Goal: Task Accomplishment & Management: Use online tool/utility

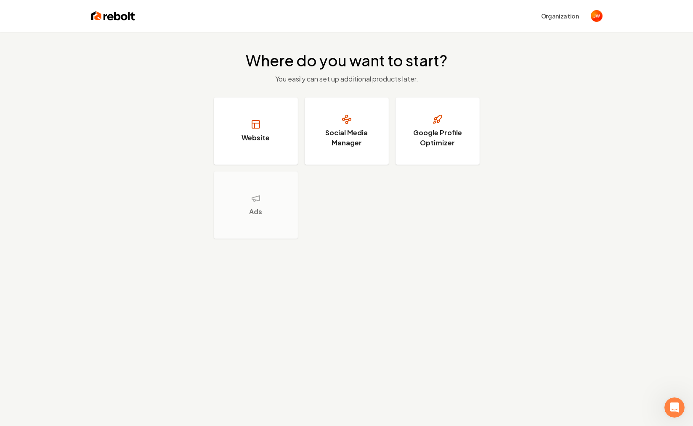
click at [392, 299] on div "Where do you want to start? You easily can set up additional products later. We…" at bounding box center [346, 245] width 693 height 426
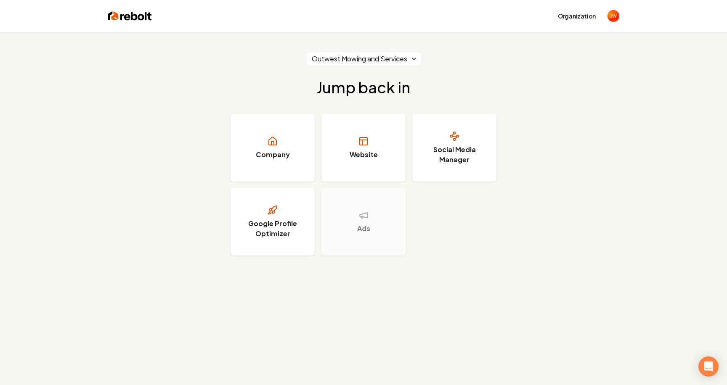
click at [573, 15] on button "Organization" at bounding box center [577, 15] width 48 height 15
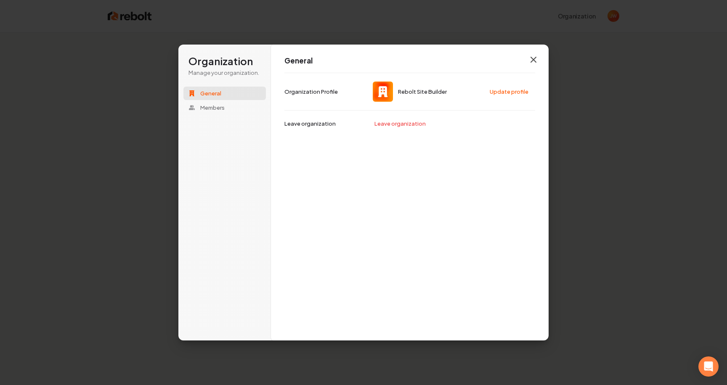
click at [536, 61] on icon "button" at bounding box center [533, 60] width 10 height 10
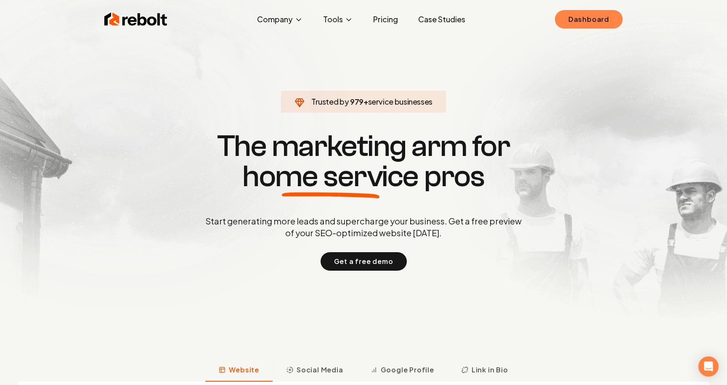
click at [577, 22] on link "Dashboard" at bounding box center [589, 19] width 68 height 19
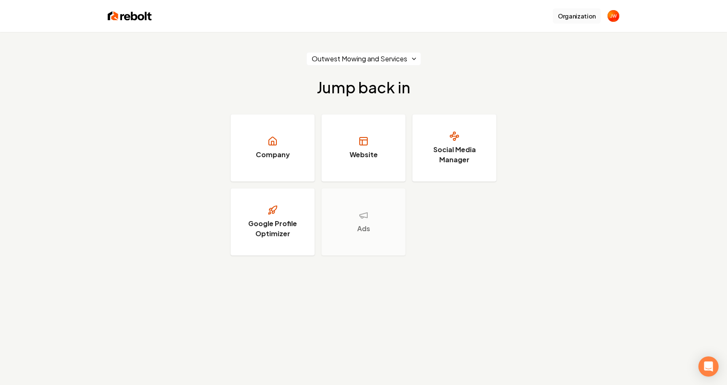
click at [575, 18] on button "Organization" at bounding box center [577, 15] width 48 height 15
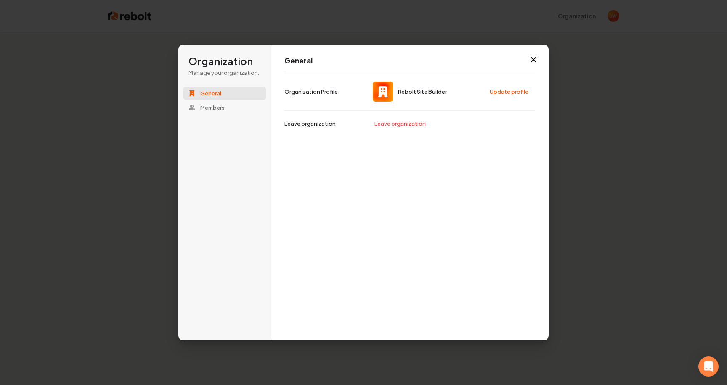
click at [383, 91] on img at bounding box center [383, 92] width 20 height 20
click at [214, 106] on span "Members" at bounding box center [212, 108] width 24 height 8
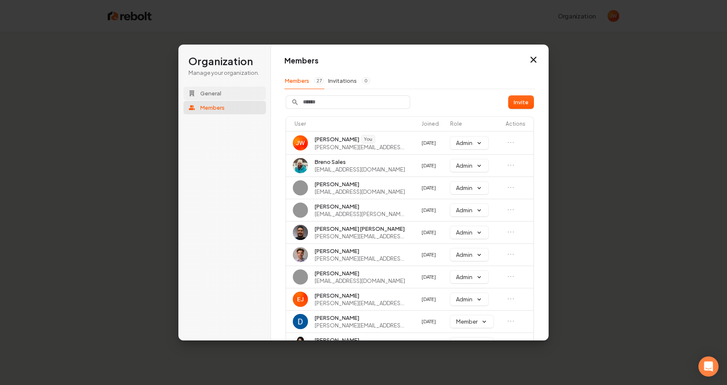
click at [214, 98] on button "General" at bounding box center [224, 93] width 82 height 13
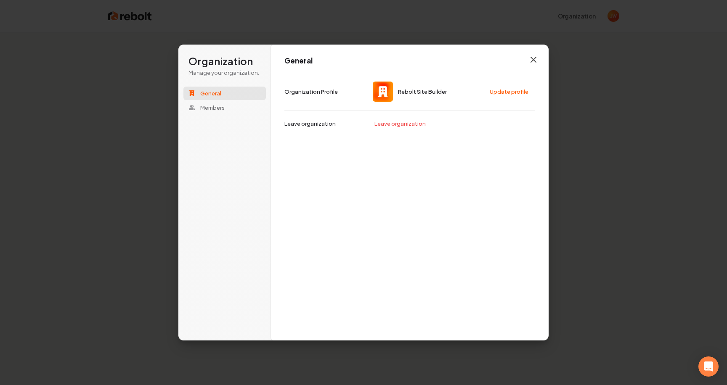
click at [533, 61] on icon "button" at bounding box center [533, 60] width 10 height 10
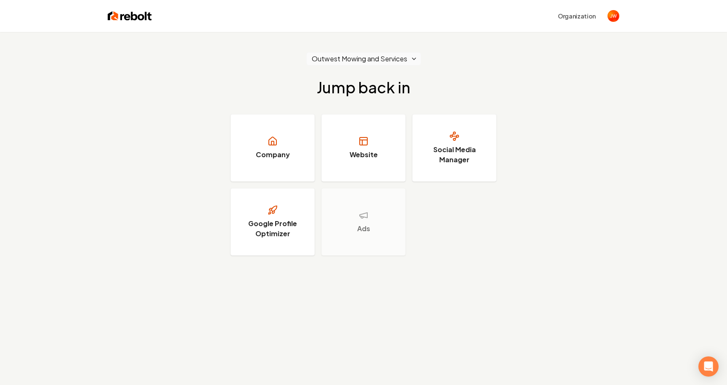
click at [405, 60] on html "Organization Outwest Mowing and Services Jump back in Company Website Social Me…" at bounding box center [363, 192] width 727 height 385
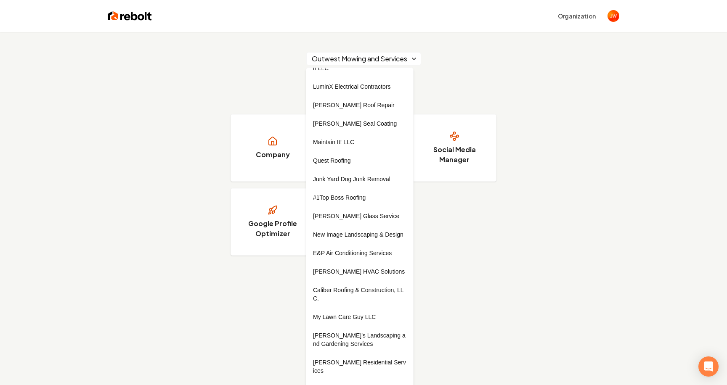
scroll to position [341, 0]
click at [490, 74] on html "Organization Outwest Mowing and Services Jump back in Company Website Social Me…" at bounding box center [363, 192] width 727 height 385
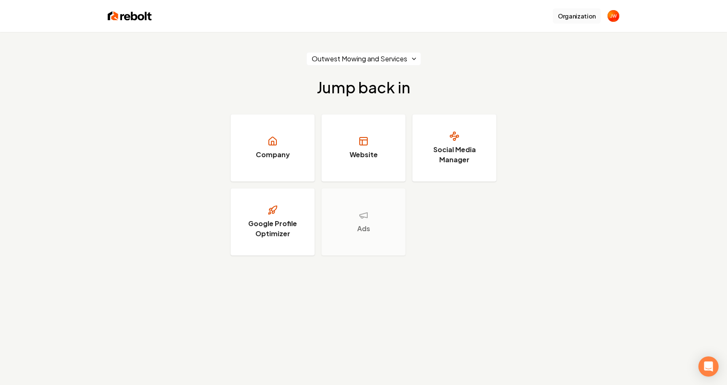
click at [579, 16] on button "Organization" at bounding box center [577, 15] width 48 height 15
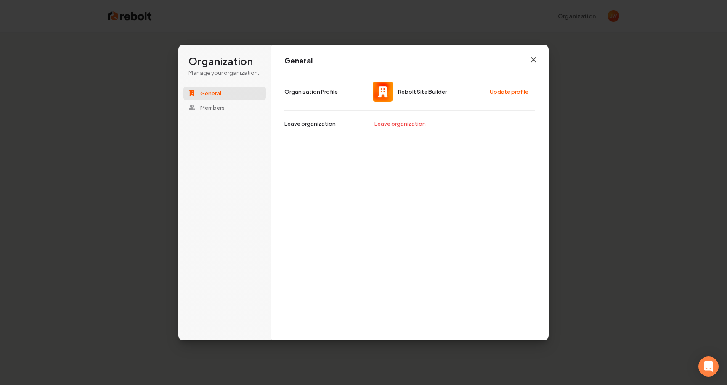
click at [532, 58] on icon "button" at bounding box center [533, 59] width 5 height 5
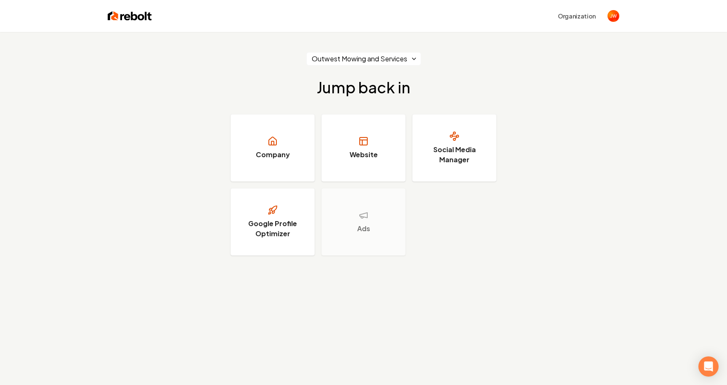
click at [464, 278] on div "Outwest Mowing and Services Jump back in Company Website Social Media Manager G…" at bounding box center [363, 224] width 727 height 385
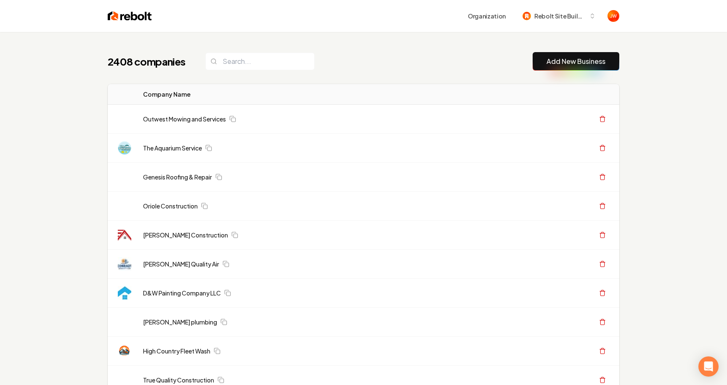
click at [397, 69] on div "2408 companies Add New Business" at bounding box center [363, 61] width 511 height 19
click at [561, 55] on button "Add New Business" at bounding box center [575, 61] width 87 height 19
click at [587, 64] on link "Add New Business" at bounding box center [575, 61] width 59 height 10
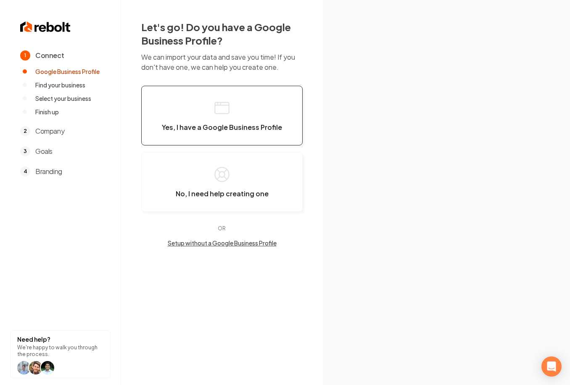
click at [196, 119] on button "Yes, I have a Google Business Profile" at bounding box center [221, 116] width 161 height 60
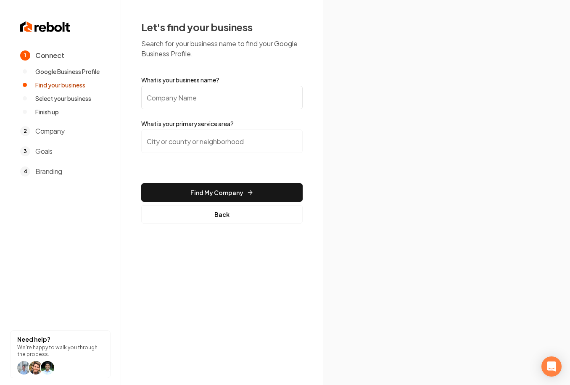
click at [191, 100] on input "What is your business name?" at bounding box center [221, 98] width 161 height 24
paste input "Thapa Garage doors"
type input "Thapa Garage doors"
click at [194, 142] on input "search" at bounding box center [221, 142] width 161 height 24
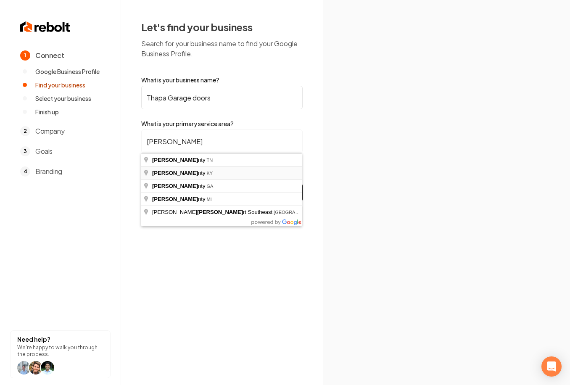
type input "[GEOGRAPHIC_DATA], [GEOGRAPHIC_DATA]"
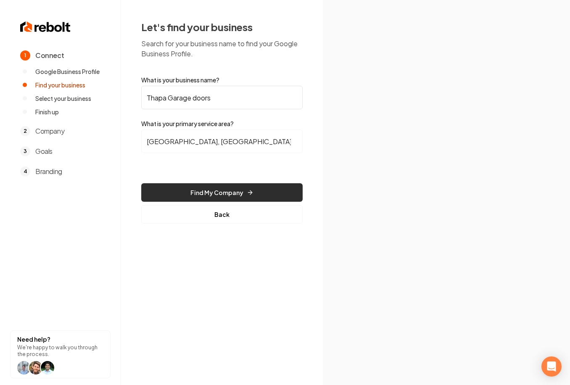
click at [221, 196] on button "Find My Company" at bounding box center [221, 192] width 161 height 19
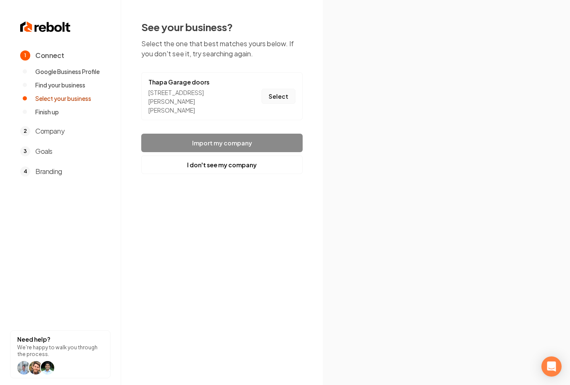
click at [274, 97] on button "Select" at bounding box center [279, 96] width 34 height 15
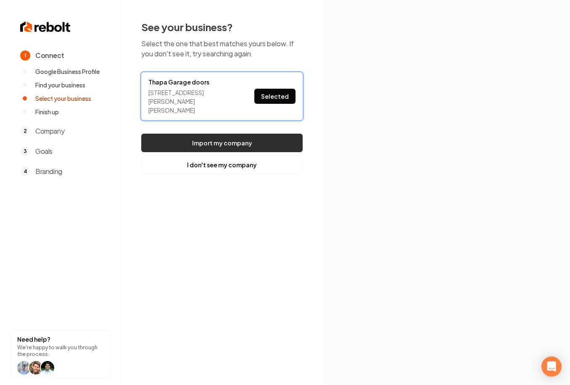
click at [230, 134] on button "Import my company" at bounding box center [221, 143] width 161 height 19
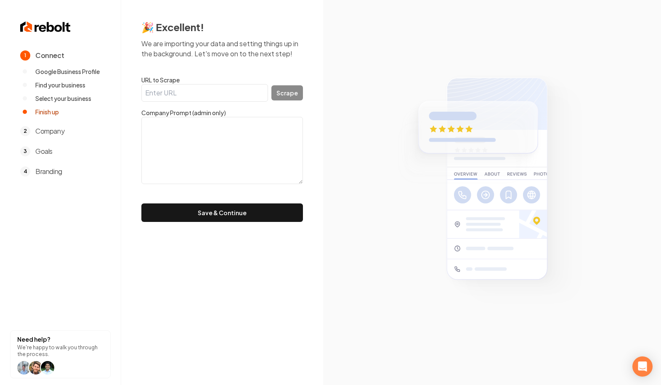
click at [189, 81] on label "URL to Scrape" at bounding box center [221, 80] width 161 height 8
click at [189, 84] on input "URL to Scrape" at bounding box center [204, 93] width 127 height 18
paste input "[URL][DOMAIN_NAME]"
type input "[URL][DOMAIN_NAME]"
click at [287, 91] on button "Scrape" at bounding box center [287, 92] width 32 height 15
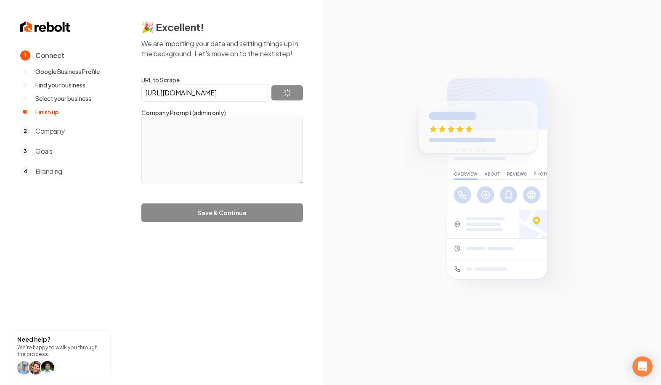
type textarea "Lo Ipsum Dolors Ametc, ad elitsed doe-tempori utlabo etdo magnaali eni admin ve…"
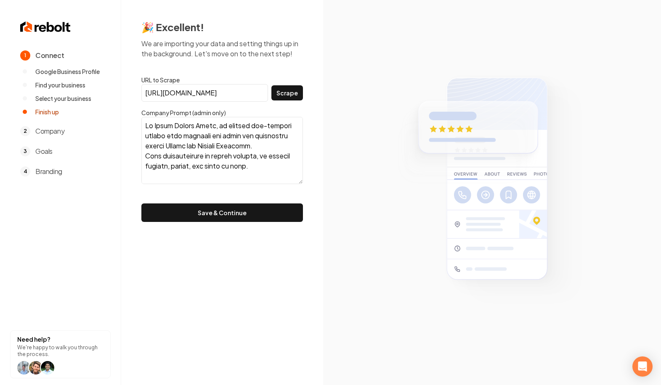
drag, startPoint x: 168, startPoint y: 146, endPoint x: 194, endPoint y: 147, distance: 25.7
click at [194, 147] on textarea at bounding box center [221, 150] width 161 height 67
click at [176, 153] on textarea at bounding box center [221, 150] width 161 height 67
drag, startPoint x: 169, startPoint y: 145, endPoint x: 266, endPoint y: 148, distance: 97.2
click at [266, 148] on textarea at bounding box center [221, 150] width 161 height 67
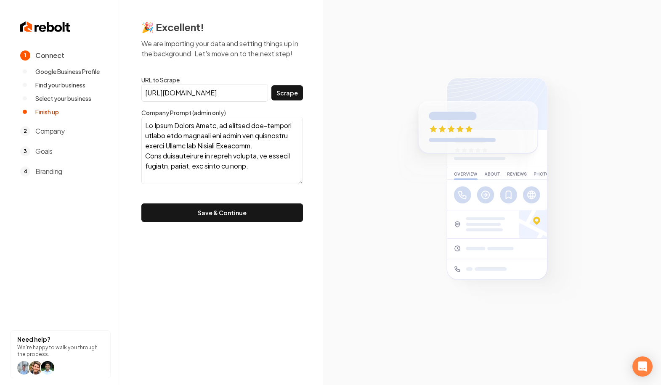
click at [220, 172] on textarea at bounding box center [221, 150] width 161 height 67
click at [205, 210] on button "Save & Continue" at bounding box center [221, 213] width 161 height 19
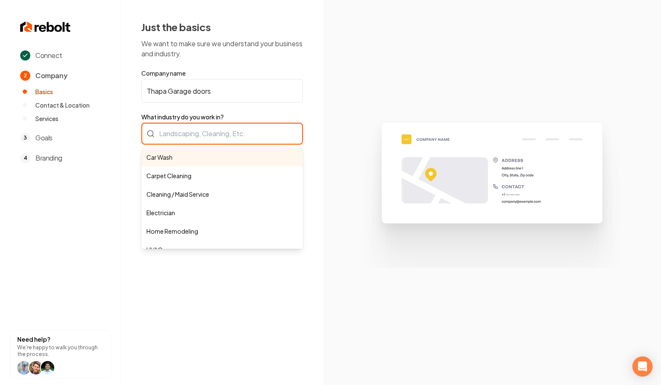
click at [186, 132] on div "Car Wash Carpet Cleaning Cleaning / Maid Service Electrician Home Remodeling HV…" at bounding box center [221, 134] width 161 height 22
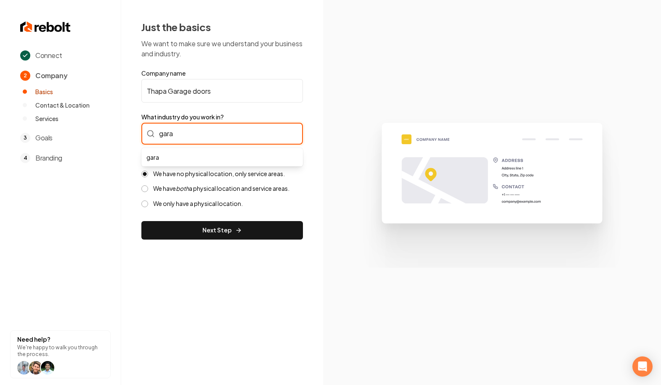
type input "garag"
type input "Garage Door Services"
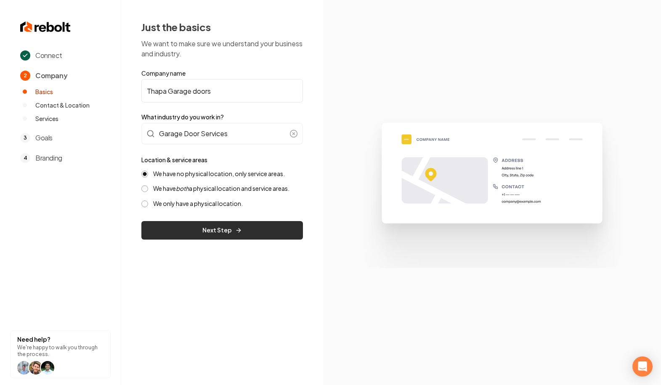
click at [225, 228] on button "Next Step" at bounding box center [221, 230] width 161 height 19
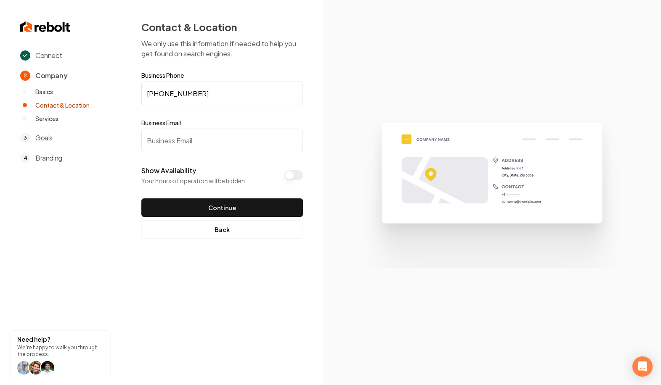
click at [188, 139] on input "Business Email" at bounding box center [221, 141] width 161 height 24
paste input "[EMAIL_ADDRESS][DOMAIN_NAME]"
type input "[EMAIL_ADDRESS][DOMAIN_NAME]"
click at [293, 177] on button "Show Availability" at bounding box center [293, 175] width 19 height 10
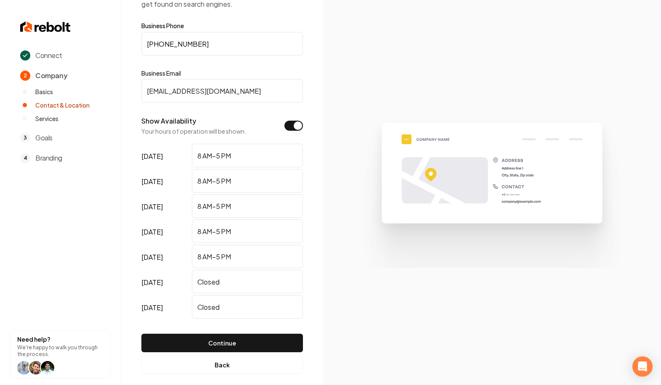
scroll to position [59, 0]
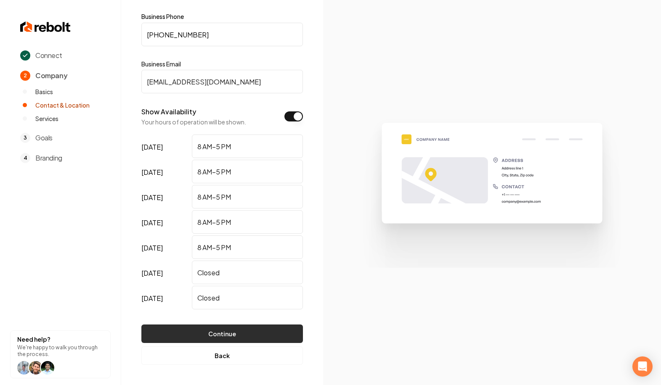
click at [219, 329] on button "Continue" at bounding box center [221, 334] width 161 height 19
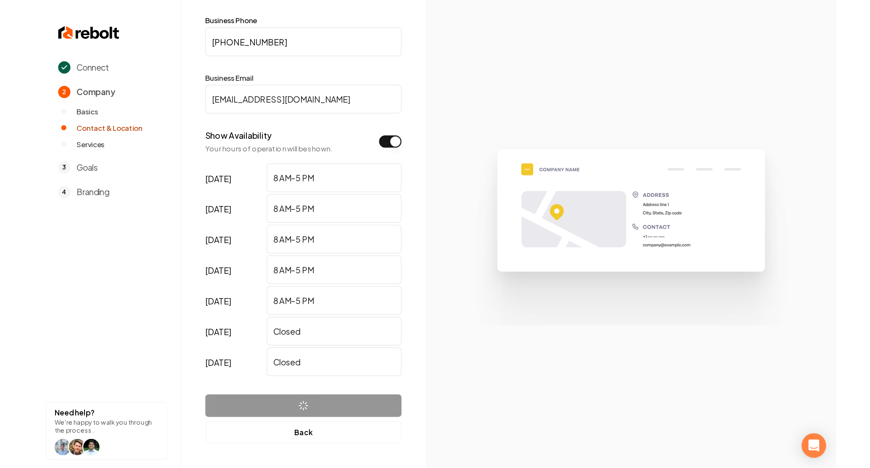
scroll to position [0, 0]
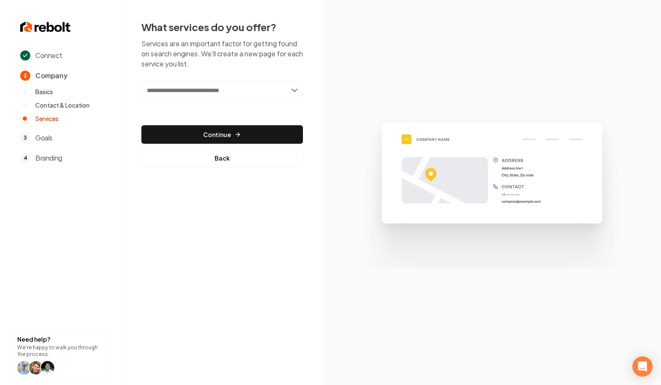
click at [267, 91] on input "text" at bounding box center [221, 90] width 161 height 19
click at [294, 90] on input "text" at bounding box center [221, 90] width 161 height 19
click at [265, 90] on input "text" at bounding box center [221, 90] width 161 height 19
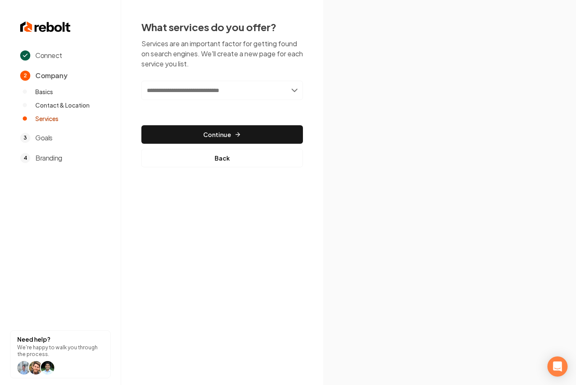
paste input "**********"
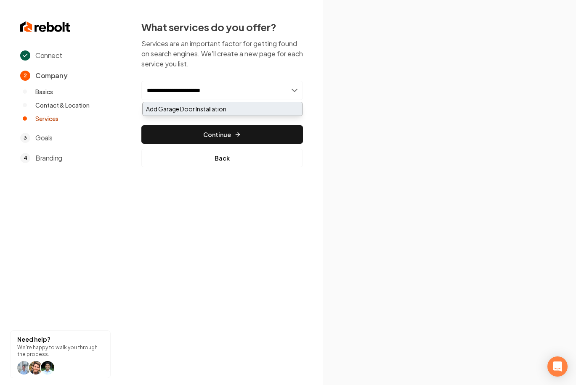
type input "**********"
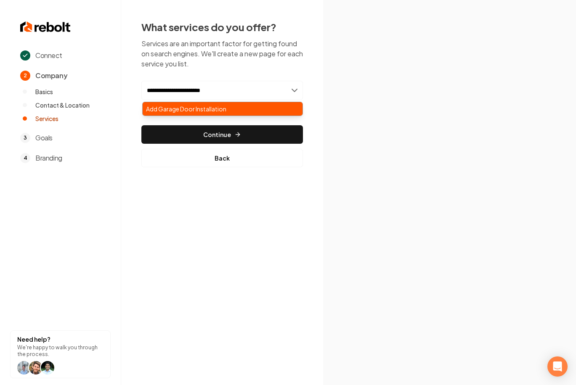
click at [191, 109] on div "Add Garage Door Installation" at bounding box center [223, 108] width 160 height 13
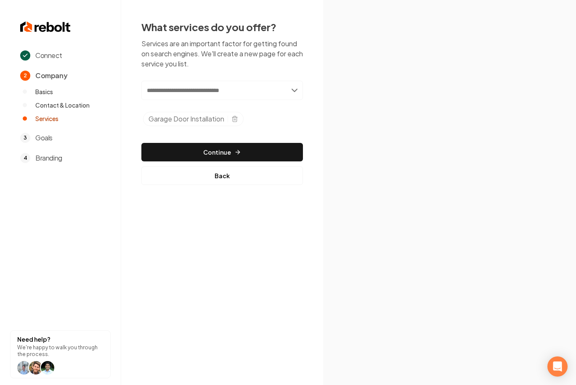
paste input "**********"
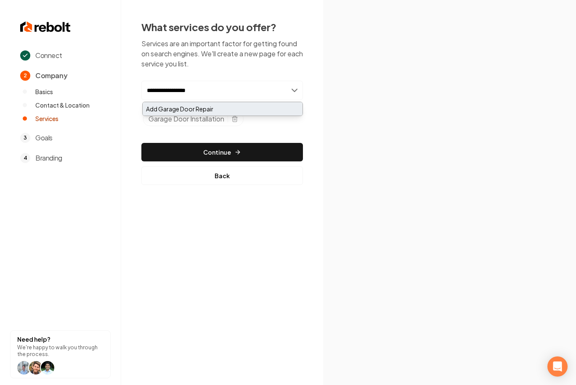
type input "**********"
click at [191, 110] on div "Add Garage Door Repair" at bounding box center [223, 108] width 160 height 13
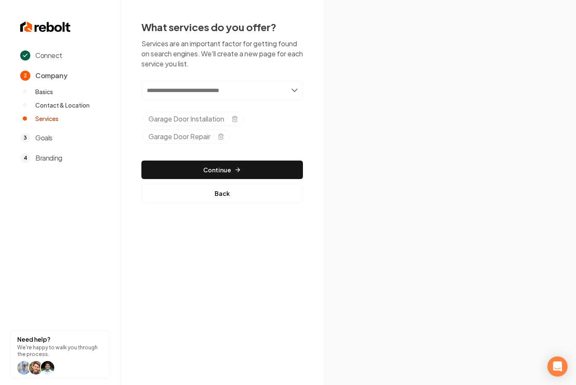
paste input "**********"
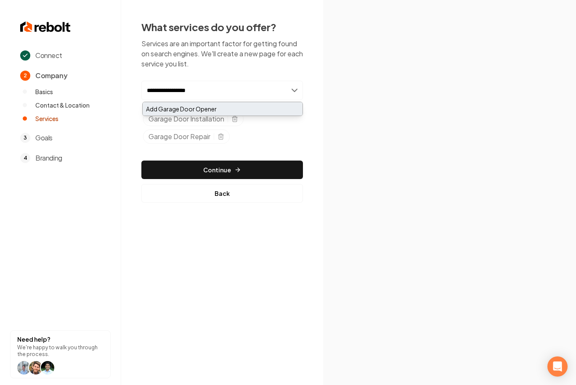
type input "**********"
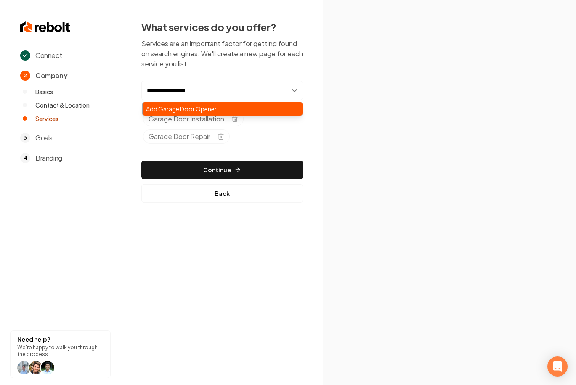
click at [213, 107] on div "Add Garage Door Opener" at bounding box center [223, 108] width 160 height 13
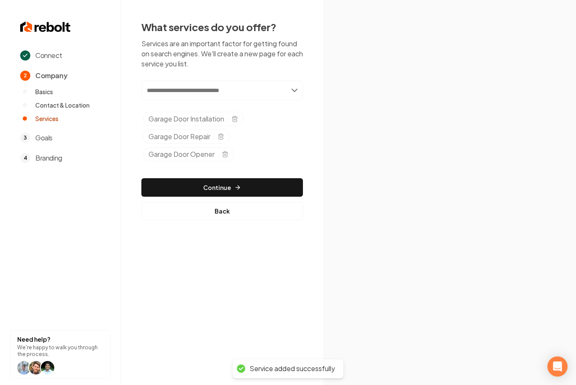
paste input "**********"
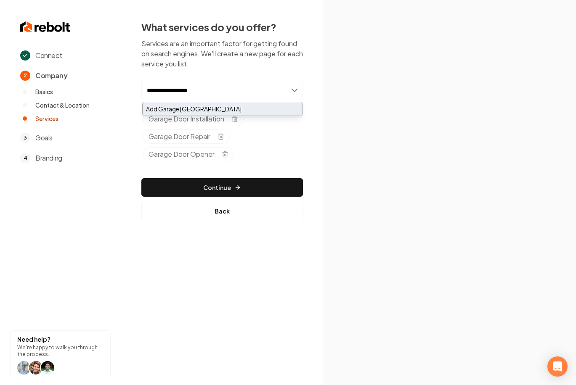
type input "**********"
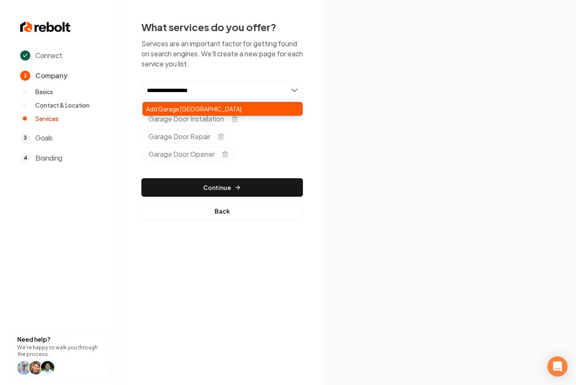
click at [201, 109] on div "Add Garage [GEOGRAPHIC_DATA]" at bounding box center [223, 108] width 160 height 13
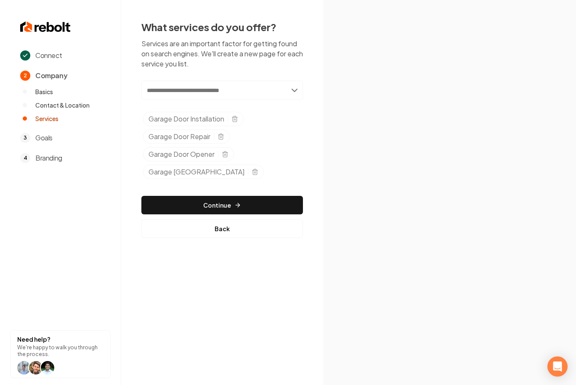
paste input "**********"
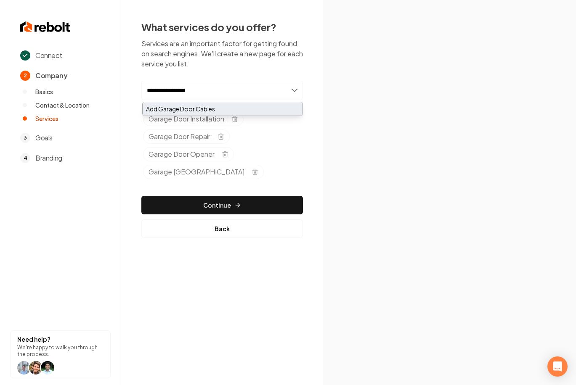
type input "**********"
click at [180, 108] on div "Add Garage Door Cables" at bounding box center [223, 108] width 160 height 13
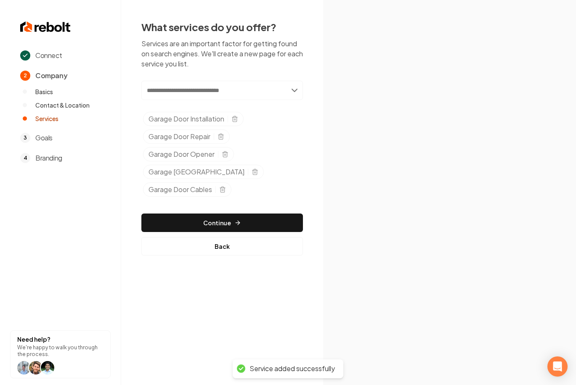
paste input "**********"
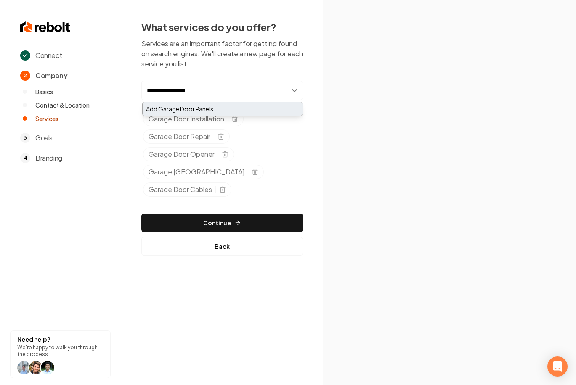
type input "**********"
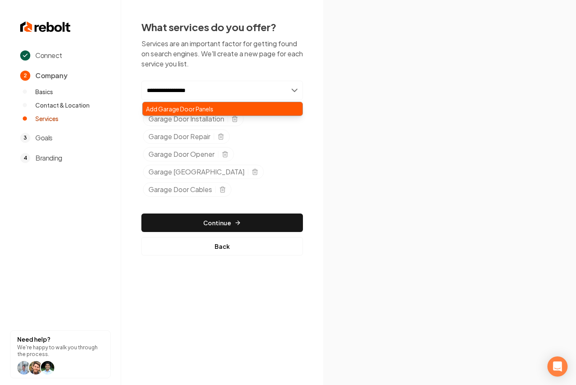
click at [194, 106] on div "Add Garage Door Panels" at bounding box center [223, 108] width 160 height 13
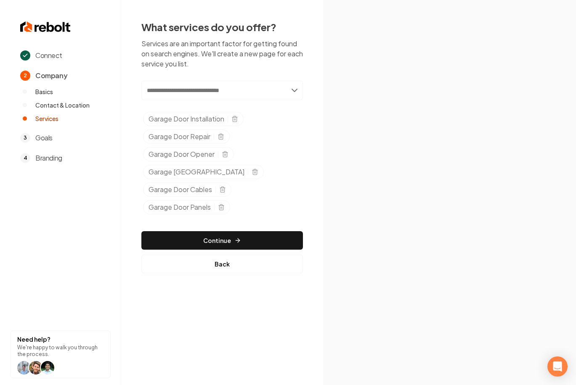
paste input "**********"
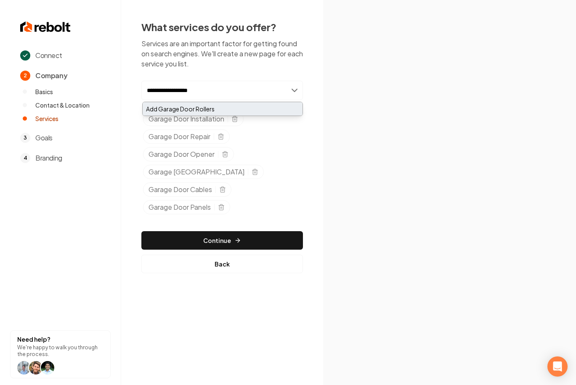
type input "**********"
click at [200, 110] on div "Add Garage Door Rollers" at bounding box center [223, 108] width 160 height 13
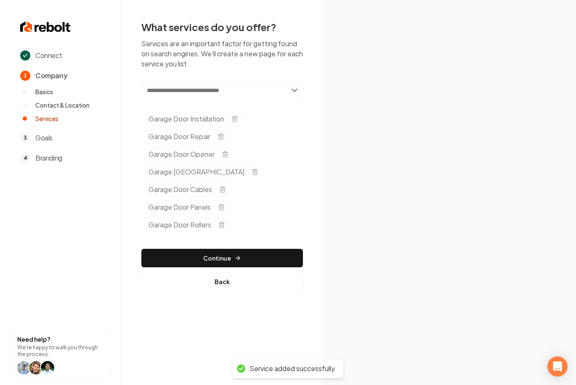
paste input "**********"
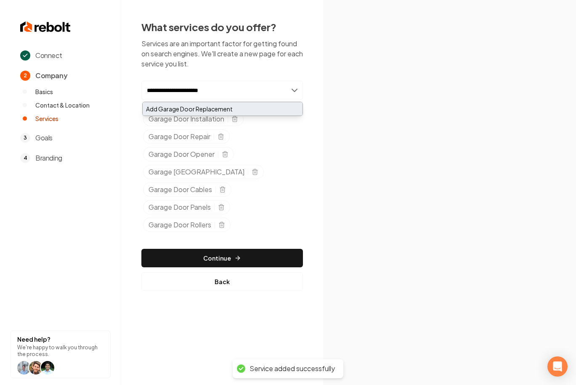
type input "**********"
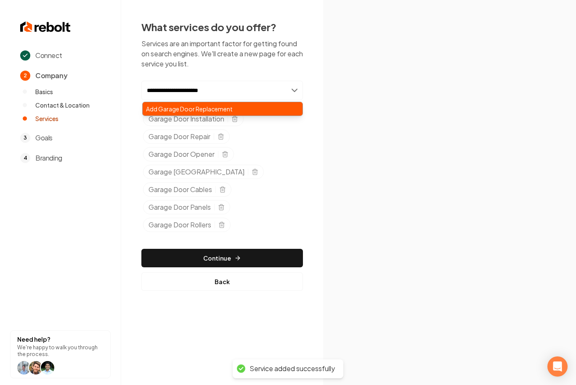
click at [215, 111] on div "Add Garage Door Replacement" at bounding box center [223, 108] width 160 height 13
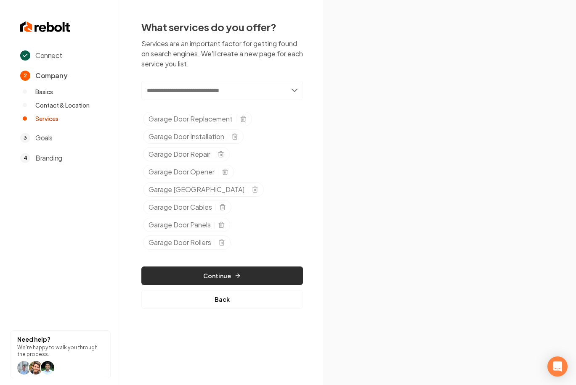
click at [226, 277] on button "Continue" at bounding box center [221, 276] width 161 height 19
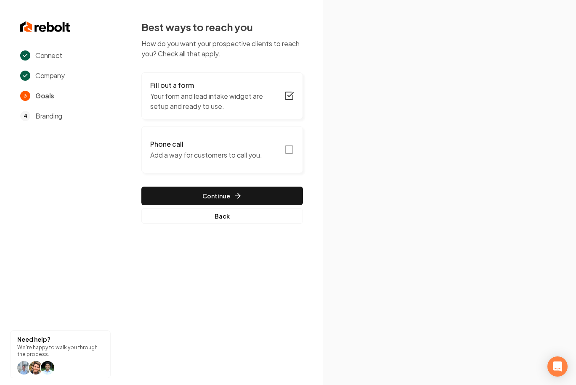
click at [288, 151] on icon "button" at bounding box center [289, 150] width 10 height 10
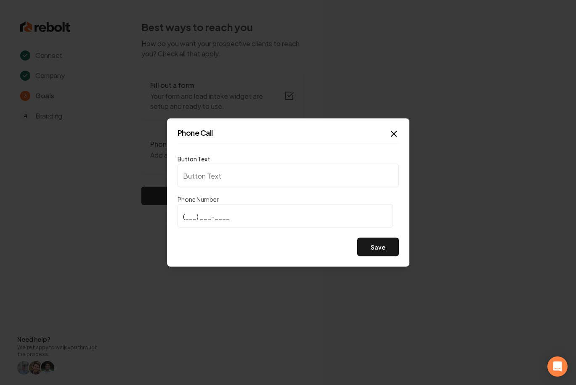
type input "Call us"
type input "[PHONE_NUMBER]"
click at [376, 246] on button "Save" at bounding box center [378, 247] width 42 height 19
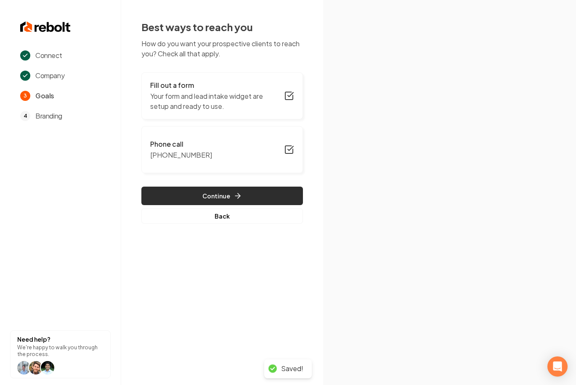
click at [260, 202] on button "Continue" at bounding box center [221, 196] width 161 height 19
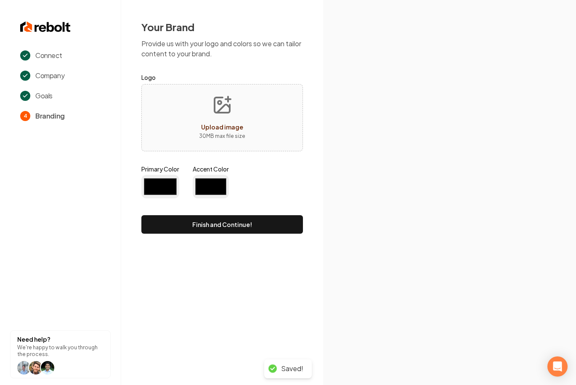
type input "#194d33"
type input "#70be00"
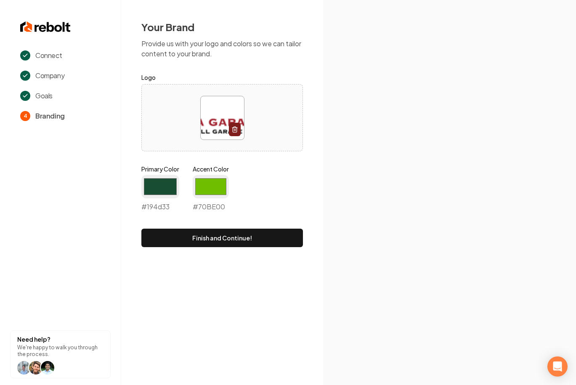
click at [212, 124] on img at bounding box center [222, 117] width 43 height 43
click at [157, 188] on input "#194d33" at bounding box center [160, 187] width 38 height 24
type input "#a32430"
click at [213, 205] on div "#70be00 #70BE00" at bounding box center [211, 193] width 36 height 37
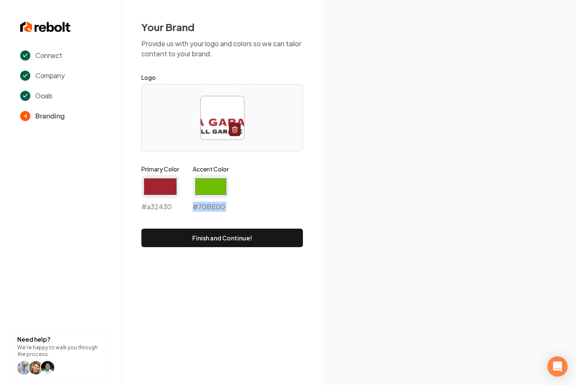
click at [213, 205] on div "#70be00 #70BE00" at bounding box center [211, 193] width 36 height 37
click at [211, 189] on input "#70be00" at bounding box center [211, 187] width 36 height 24
click at [210, 205] on div "#000ada #000ada" at bounding box center [211, 193] width 36 height 37
click at [210, 191] on input "#000ada" at bounding box center [211, 187] width 36 height 24
click at [216, 182] on input "#00314c" at bounding box center [211, 187] width 36 height 24
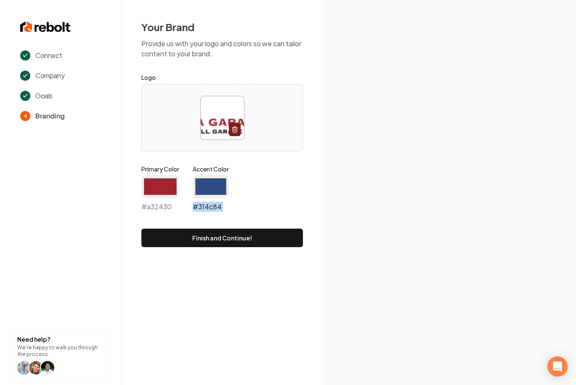
type input "#314c84"
click at [218, 239] on button "Finish and Continue!" at bounding box center [221, 238] width 161 height 19
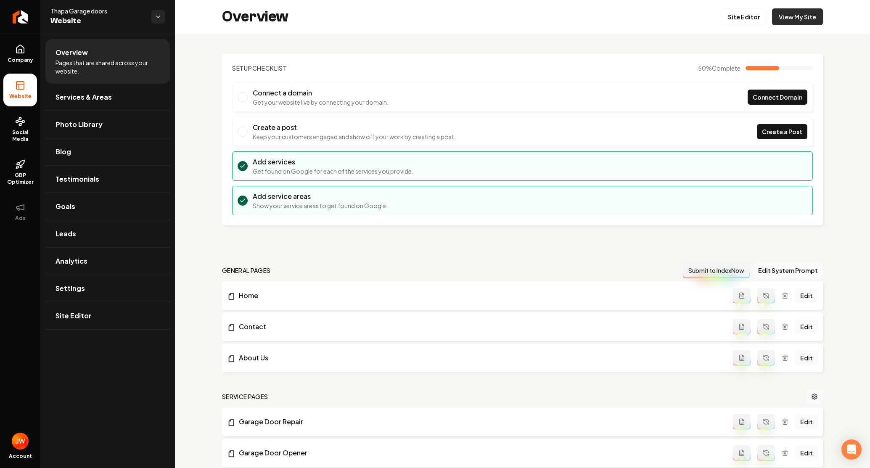
click at [726, 18] on link "View My Site" at bounding box center [797, 16] width 51 height 17
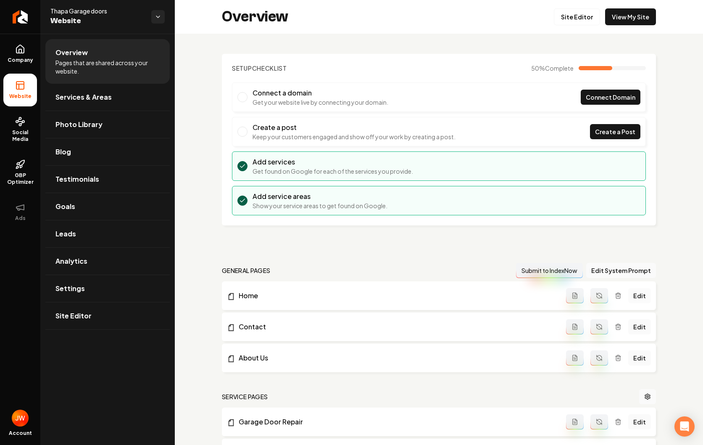
click at [644, 296] on link "Edit" at bounding box center [640, 295] width 23 height 15
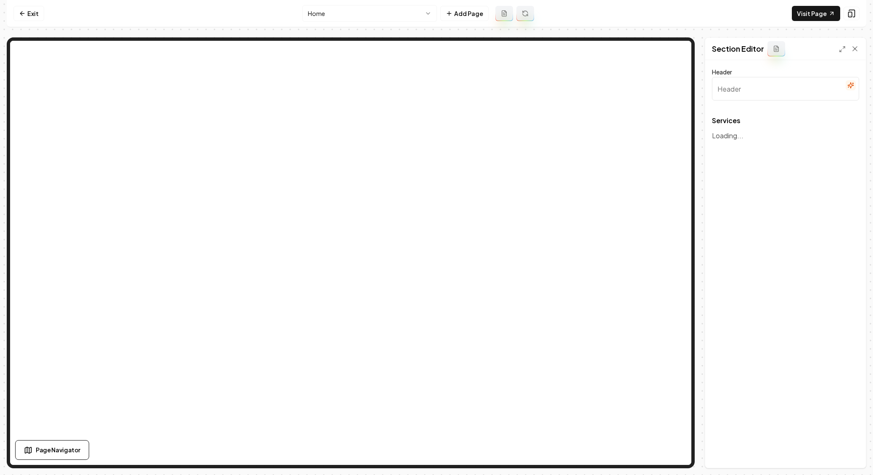
type input "Comprehensive Garage Door Solutions"
type input "Why Locals Trust Us"
type textarea "See the difference our solutions made for your neighbors"
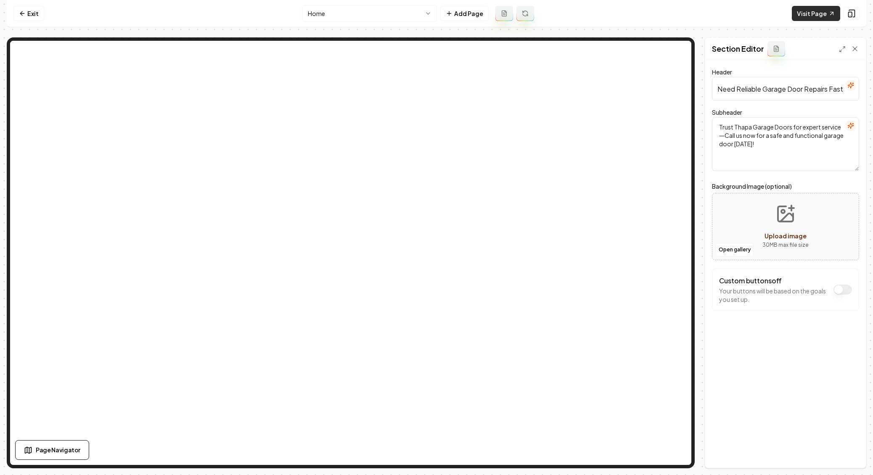
click at [726, 14] on link "Visit Page" at bounding box center [816, 13] width 48 height 15
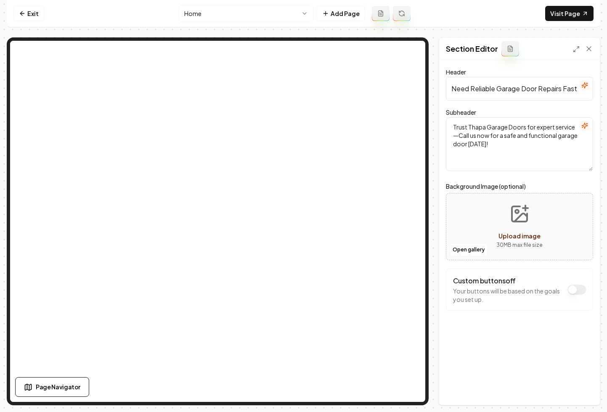
click at [574, 288] on button "Custom buttons off" at bounding box center [576, 290] width 19 height 10
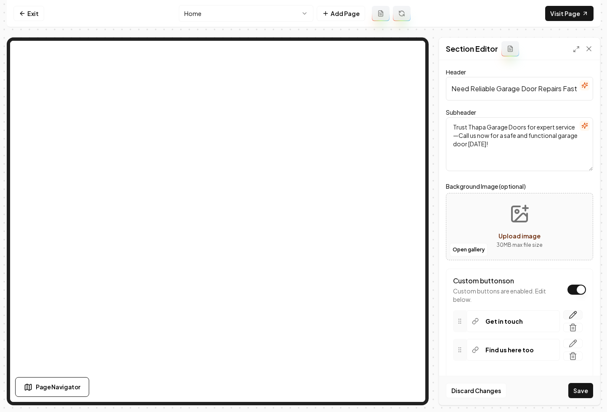
click at [573, 315] on icon "button" at bounding box center [572, 314] width 7 height 7
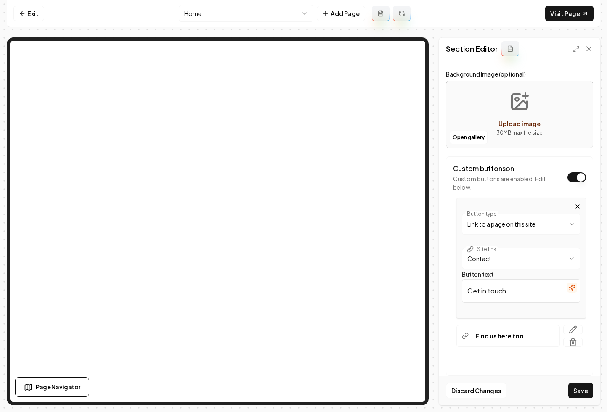
scroll to position [127, 0]
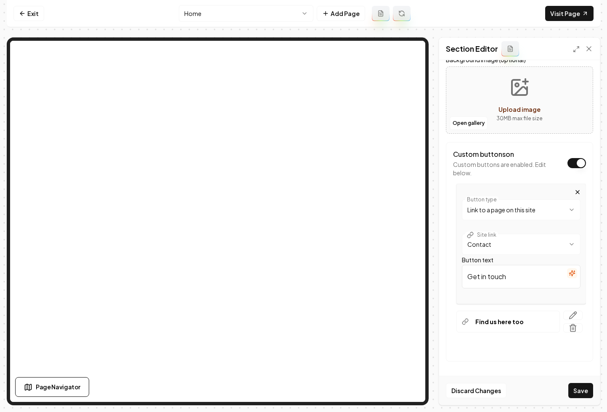
click at [574, 163] on button "Custom buttons on" at bounding box center [576, 163] width 19 height 10
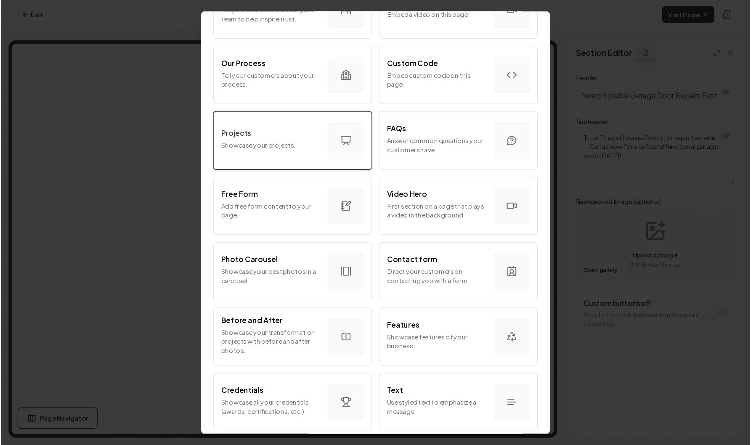
scroll to position [371, 0]
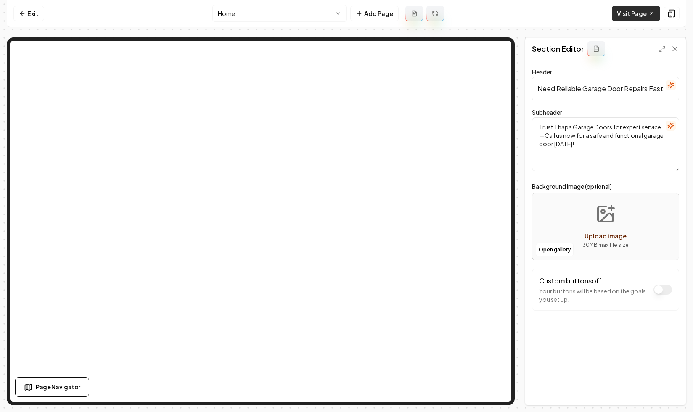
click at [635, 12] on link "Visit Page" at bounding box center [636, 13] width 48 height 15
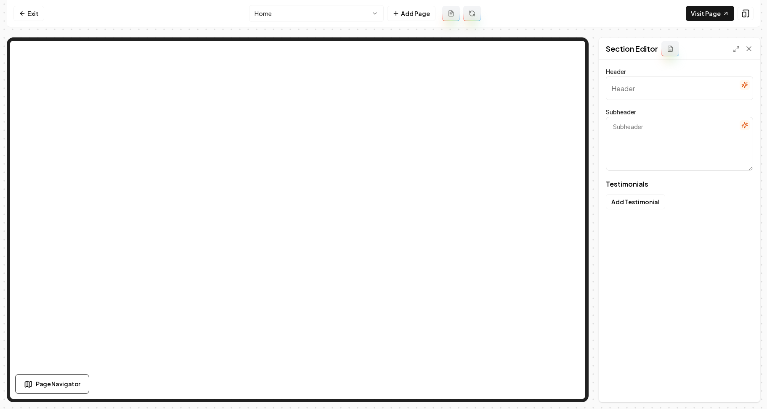
type input "Why Locals Trust Us"
type textarea "See the difference our solutions made for your neighbors"
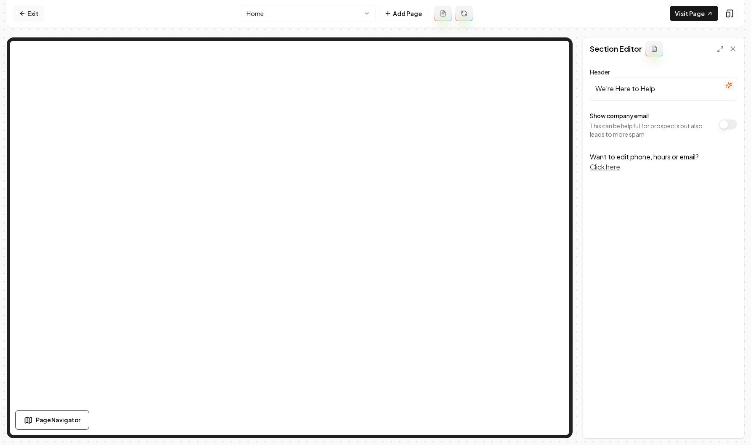
click at [25, 16] on link "Exit" at bounding box center [28, 13] width 31 height 15
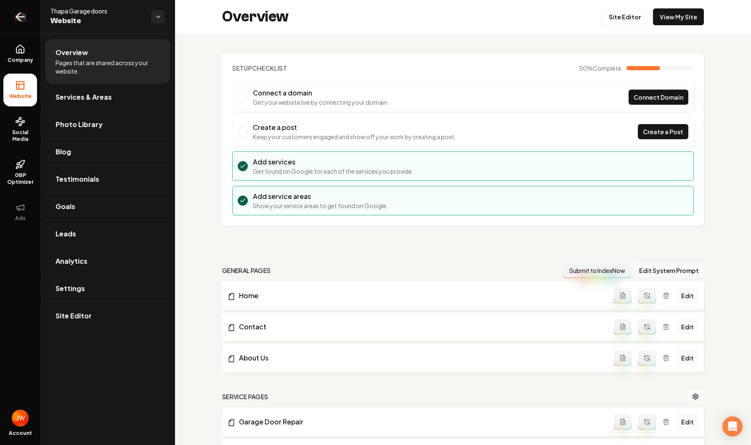
click at [21, 19] on icon "Return to dashboard" at bounding box center [19, 16] width 13 height 13
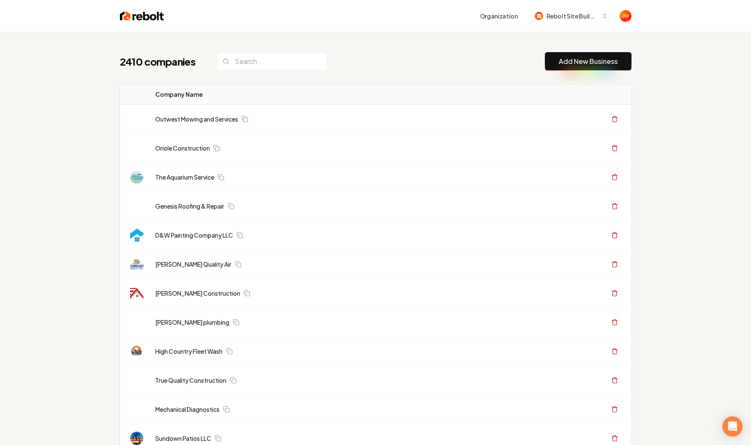
click at [585, 57] on link "Add New Business" at bounding box center [587, 61] width 59 height 10
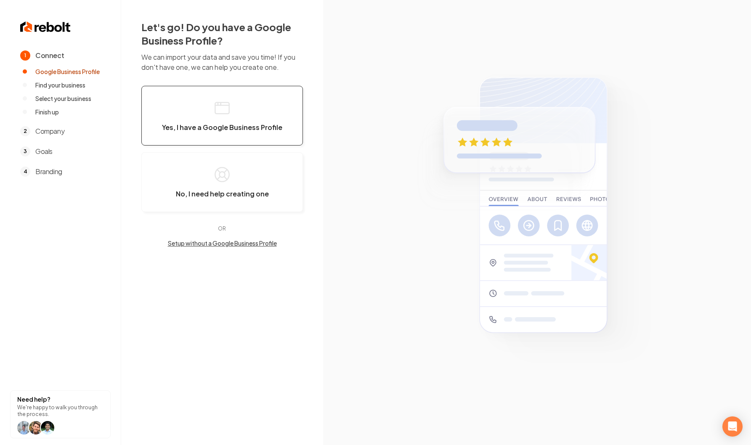
click at [212, 116] on button "Yes, I have a Google Business Profile" at bounding box center [221, 116] width 161 height 60
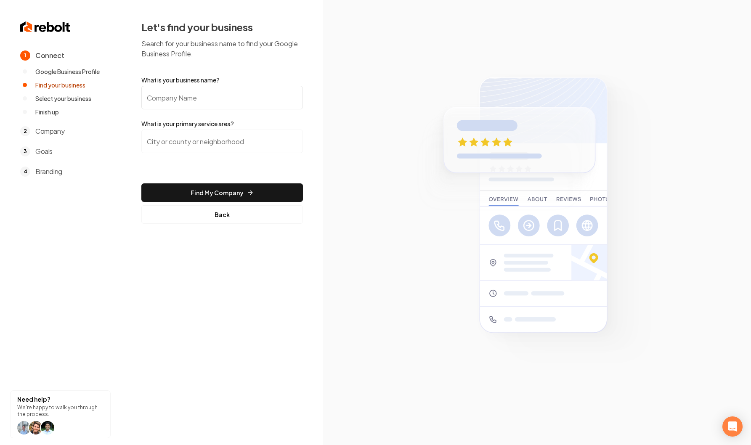
click at [182, 101] on input "What is your business name?" at bounding box center [221, 98] width 161 height 24
paste input "A Plus Plumbing & Drain Cleaning"
type input "A Plus Plumbing & Drain Cleaning"
click at [228, 139] on input "search" at bounding box center [221, 142] width 161 height 24
paste input "[GEOGRAPHIC_DATA]"
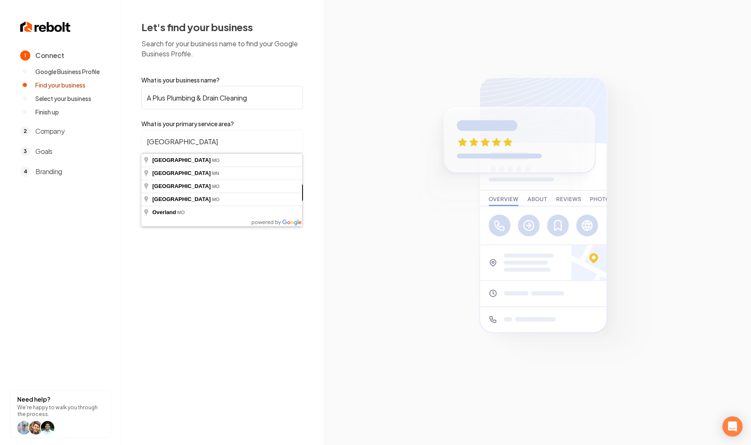
type input "[GEOGRAPHIC_DATA], [GEOGRAPHIC_DATA]"
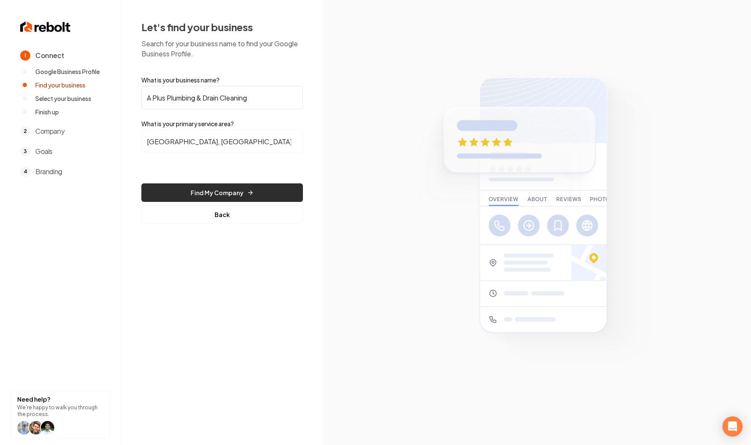
click at [218, 191] on button "Find My Company" at bounding box center [221, 192] width 161 height 19
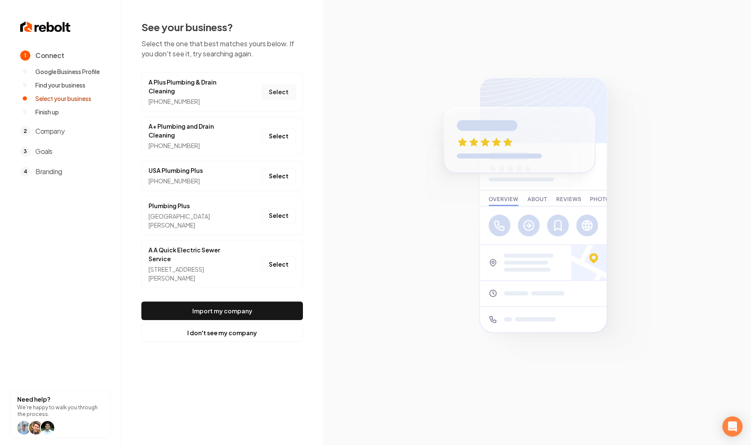
click at [274, 93] on button "Select" at bounding box center [279, 92] width 34 height 15
click at [273, 93] on button "Selected" at bounding box center [274, 92] width 41 height 15
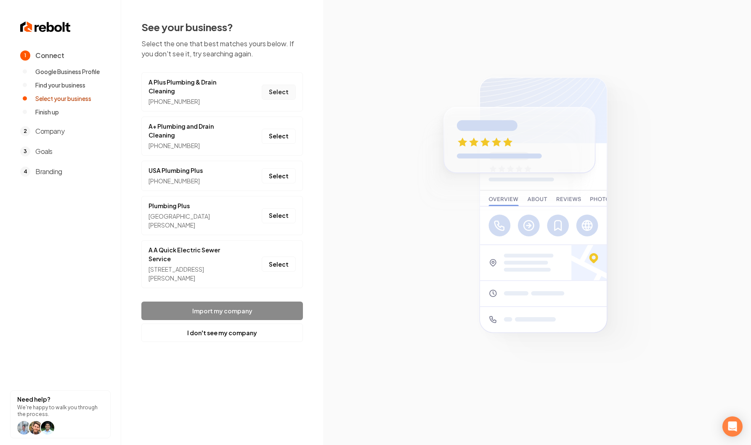
click at [273, 93] on button "Select" at bounding box center [279, 92] width 34 height 15
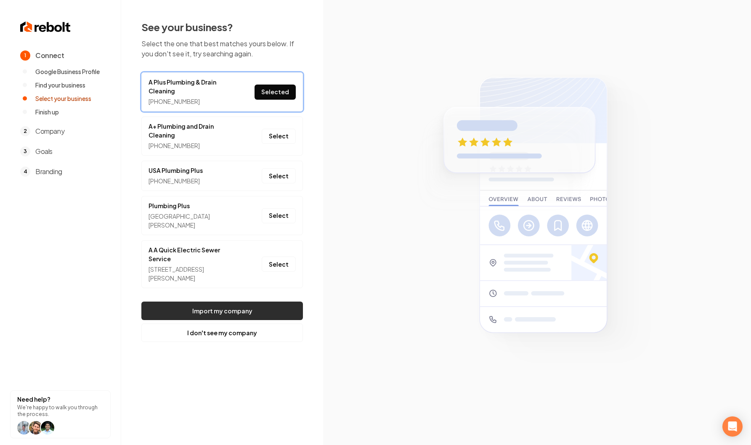
click at [230, 302] on button "Import my company" at bounding box center [221, 310] width 161 height 19
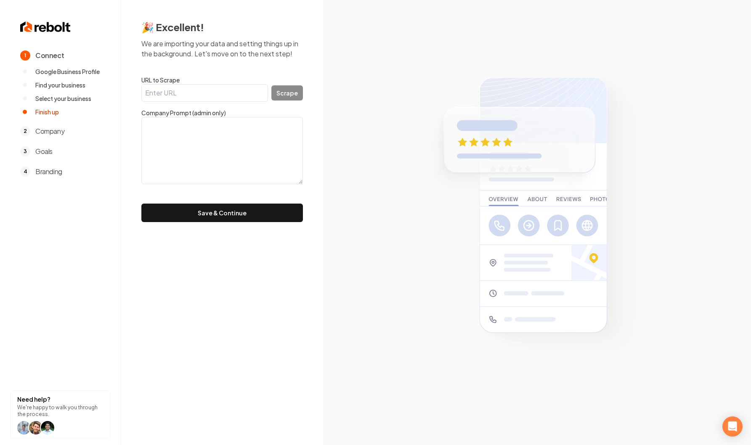
click at [204, 88] on input "URL to Scrape" at bounding box center [204, 93] width 127 height 18
paste input "[URL][DOMAIN_NAME]"
type input "[URL][DOMAIN_NAME]"
click at [276, 89] on button "Scrape" at bounding box center [287, 92] width 32 height 15
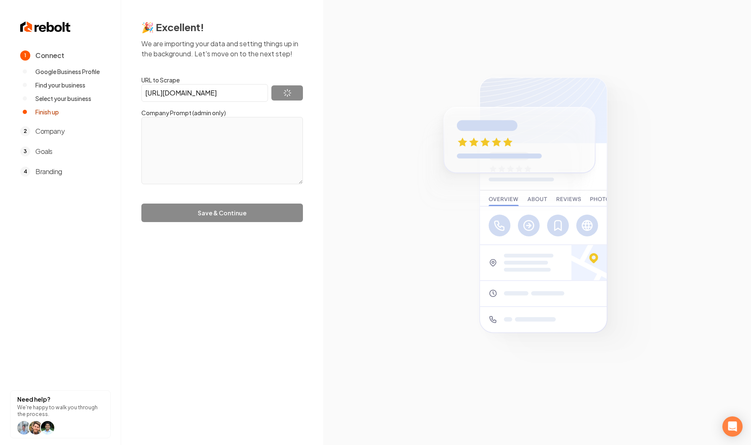
type textarea "We are A+ Plumbing & Drain Cleaning, a team of dedicated experts committed to s…"
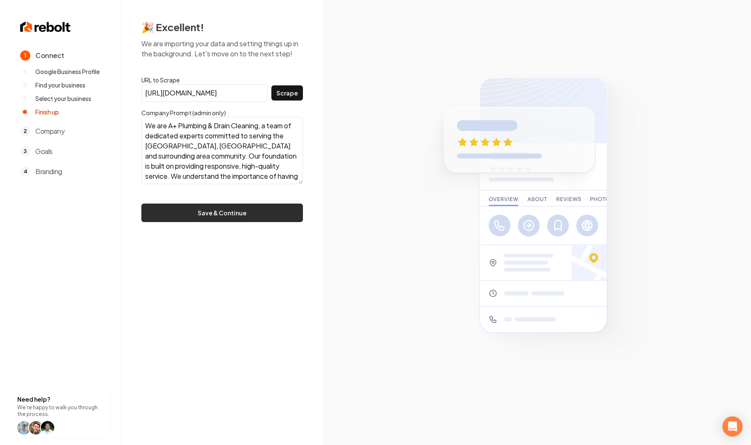
click at [254, 212] on button "Save & Continue" at bounding box center [221, 213] width 161 height 19
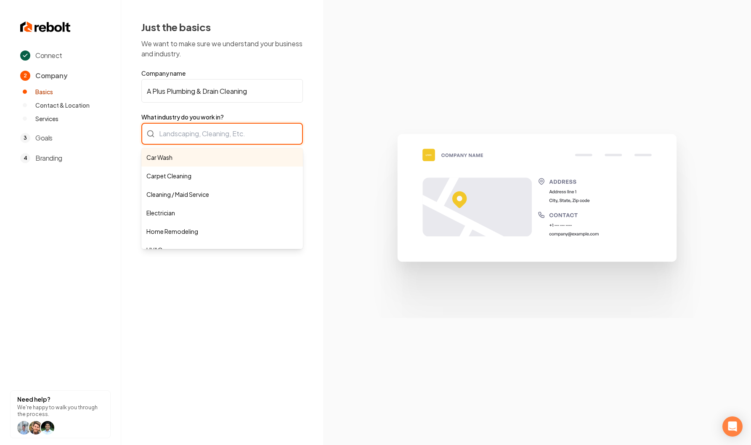
click at [200, 132] on div "Car Wash Carpet Cleaning Cleaning / Maid Service Electrician Home Remodeling HV…" at bounding box center [221, 134] width 161 height 22
paste input "Commercial Plumbing"
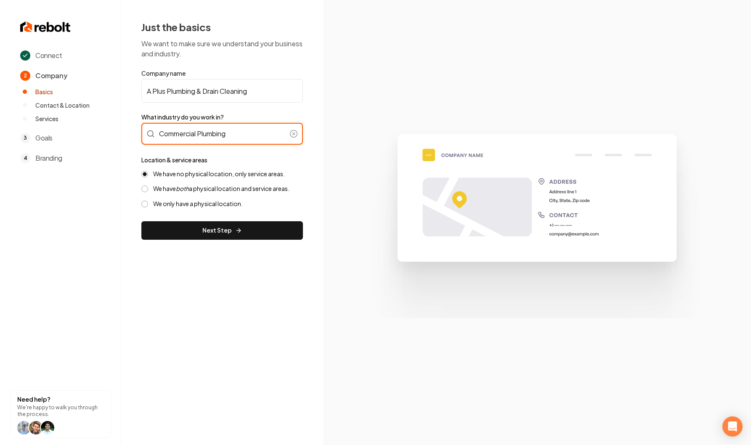
type input "Commercial Plumbing"
click button at bounding box center [293, 134] width 8 height 8
click at [235, 159] on div "Location & service areas We have no physical location, only service areas. We h…" at bounding box center [221, 181] width 161 height 53
click at [237, 139] on div "Commercial Plumbing" at bounding box center [221, 134] width 161 height 22
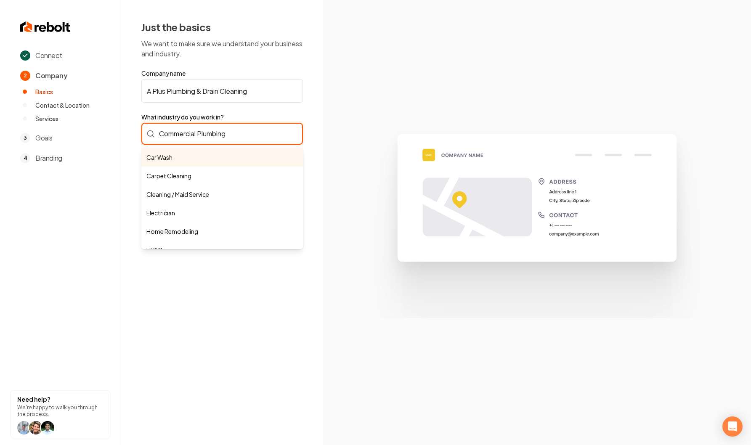
click at [237, 139] on input "Commercial Plumbing" at bounding box center [221, 134] width 161 height 22
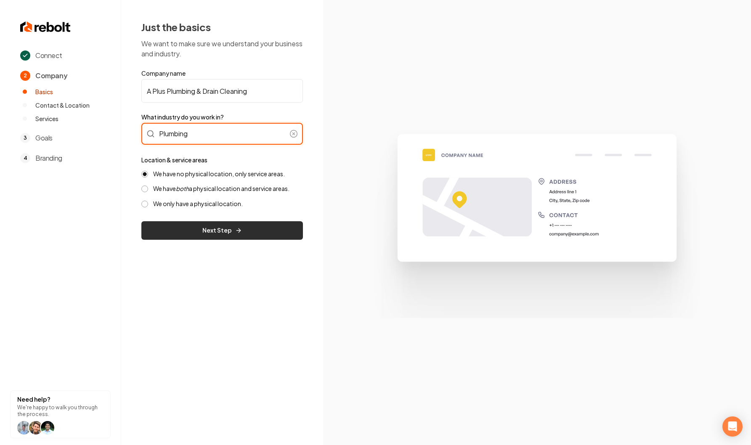
type input "Plumbing"
click at [219, 230] on button "Next Step" at bounding box center [221, 230] width 161 height 19
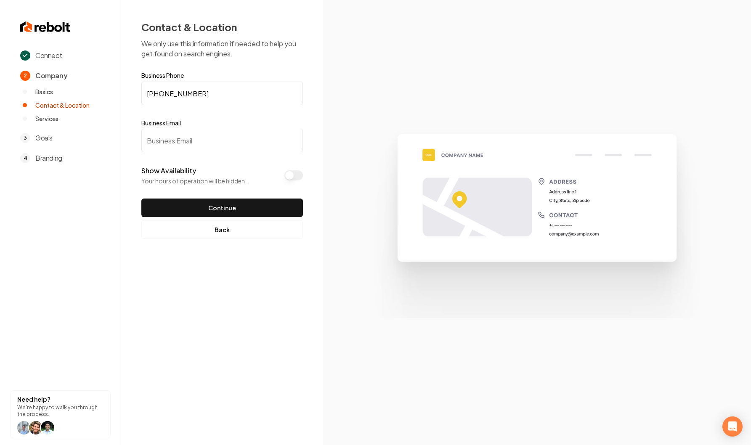
click at [293, 176] on button "Show Availability" at bounding box center [293, 175] width 19 height 10
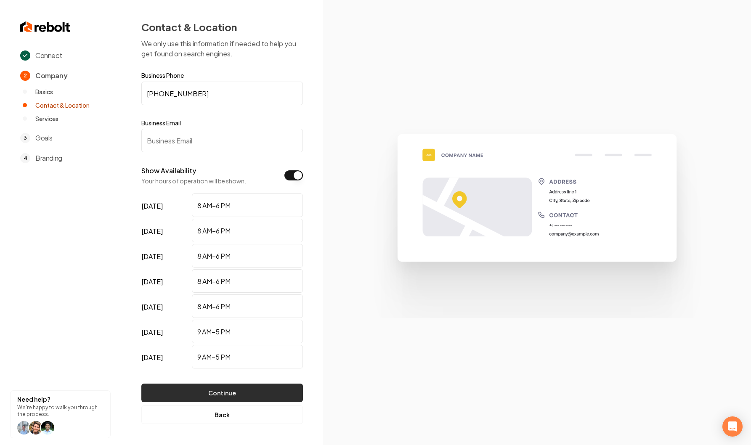
click at [232, 385] on button "Continue" at bounding box center [221, 392] width 161 height 19
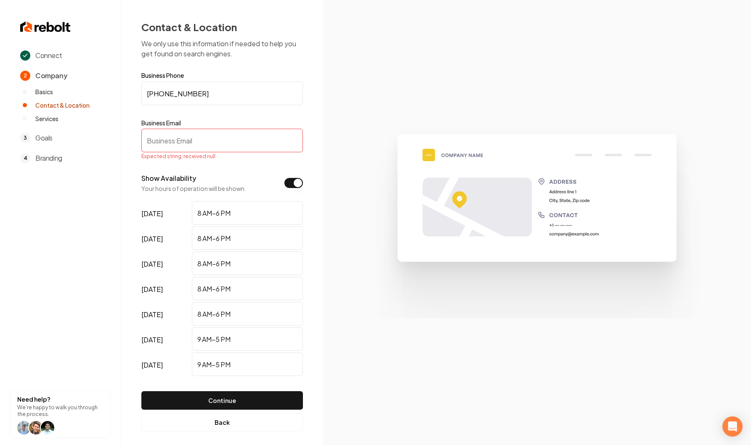
click at [178, 140] on input "Business Email" at bounding box center [221, 141] width 161 height 24
click at [192, 139] on input "Business Email" at bounding box center [221, 141] width 161 height 24
paste input "[EMAIL_ADDRESS][DOMAIN_NAME]"
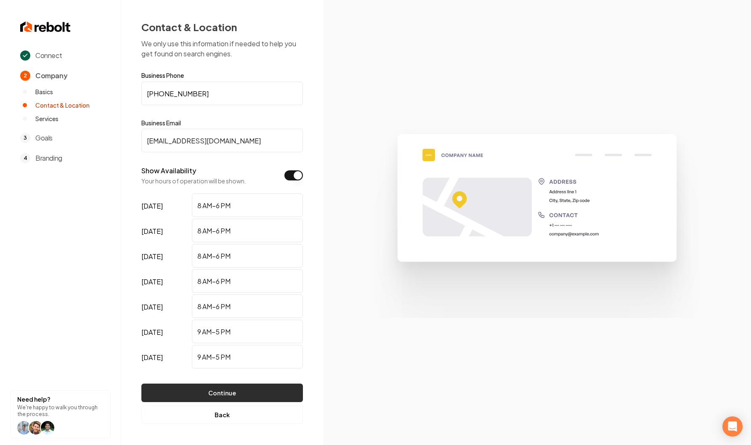
type input "[EMAIL_ADDRESS][DOMAIN_NAME]"
click at [235, 385] on button "Continue" at bounding box center [221, 392] width 161 height 19
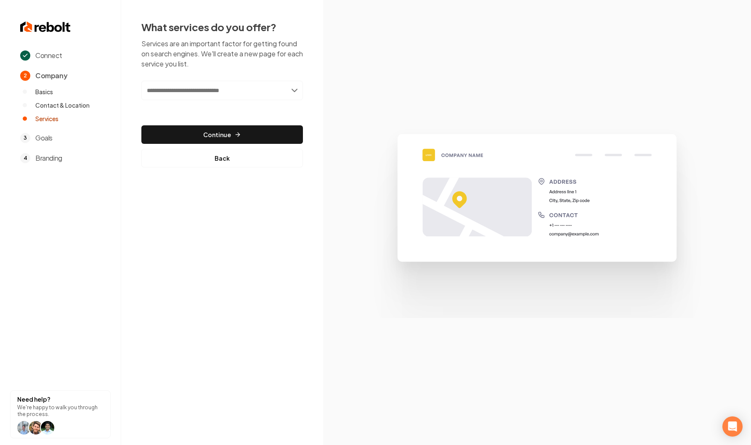
click at [193, 91] on input "text" at bounding box center [221, 90] width 161 height 19
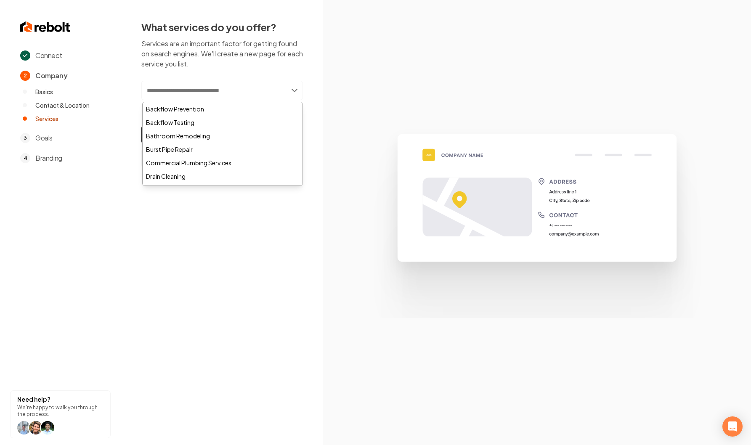
click at [193, 70] on div "What services do you offer? Services are an important factor for getting found …" at bounding box center [221, 93] width 161 height 147
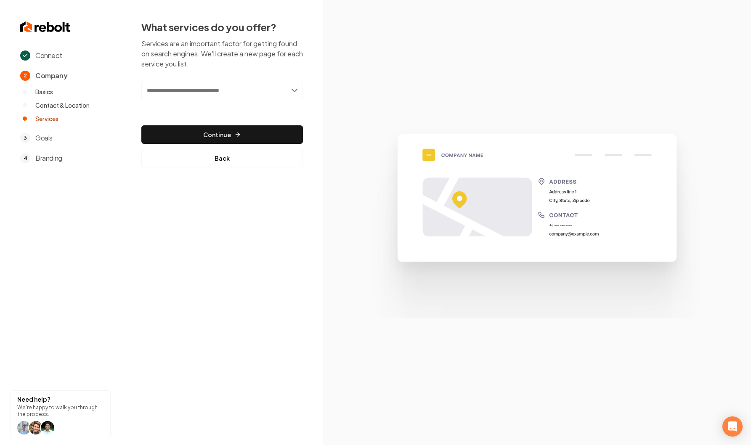
click at [192, 93] on input "text" at bounding box center [221, 90] width 161 height 19
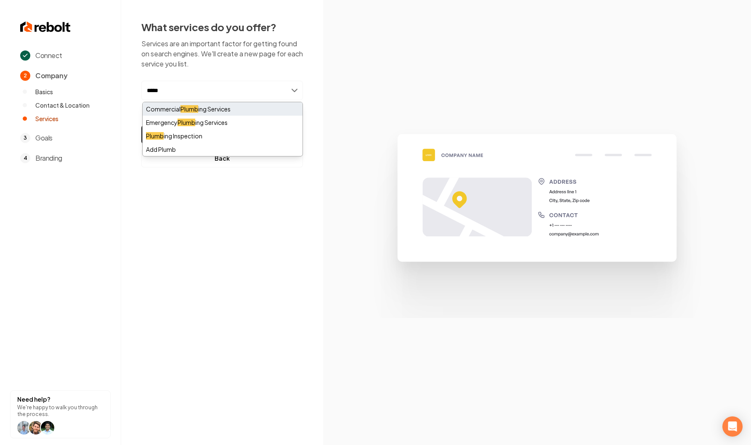
type input "*****"
click at [222, 112] on div "Commercial Plumb ing Services" at bounding box center [223, 108] width 160 height 13
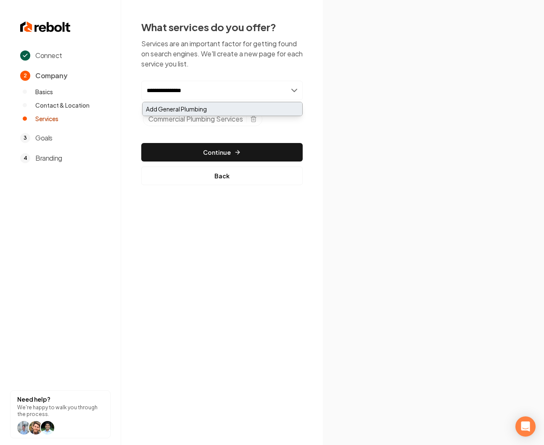
type input "**********"
click at [171, 108] on div "Add General Plumbing" at bounding box center [223, 108] width 160 height 13
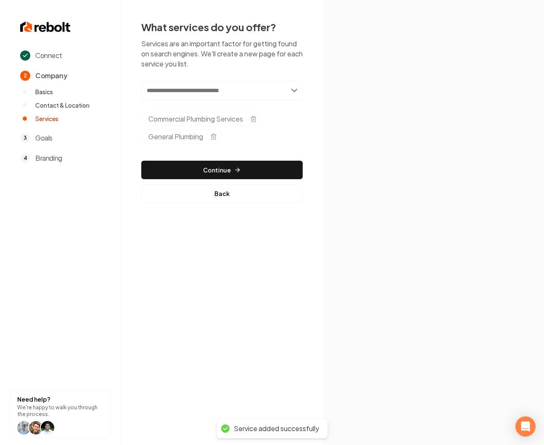
click at [172, 92] on input "text" at bounding box center [221, 90] width 161 height 19
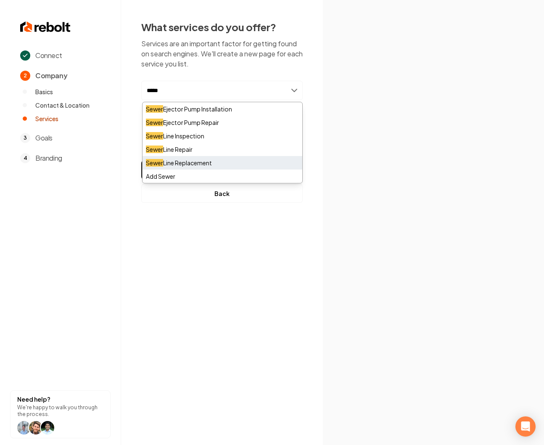
type input "*****"
click at [189, 162] on div "Sewer Line Replacement" at bounding box center [223, 162] width 160 height 13
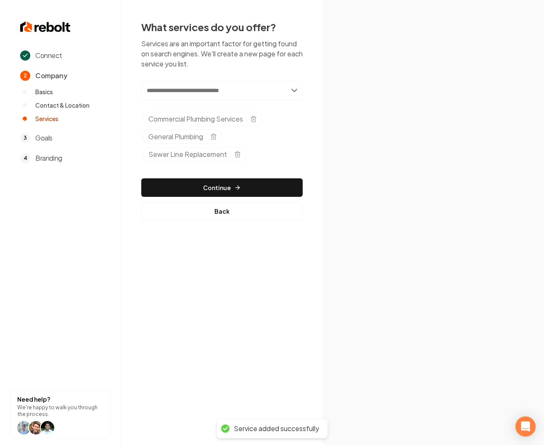
click at [173, 92] on input "text" at bounding box center [221, 90] width 161 height 19
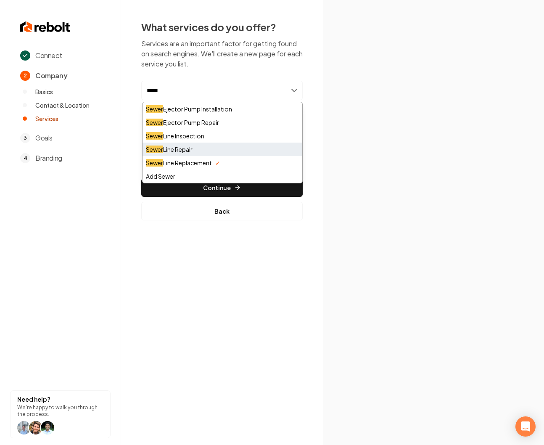
type input "*****"
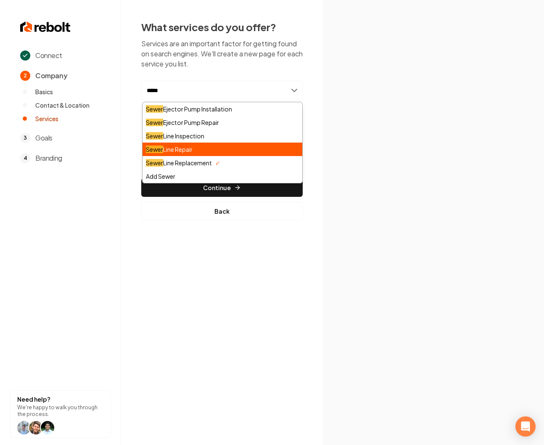
click at [195, 150] on div "Sewer Line Repair" at bounding box center [223, 149] width 160 height 13
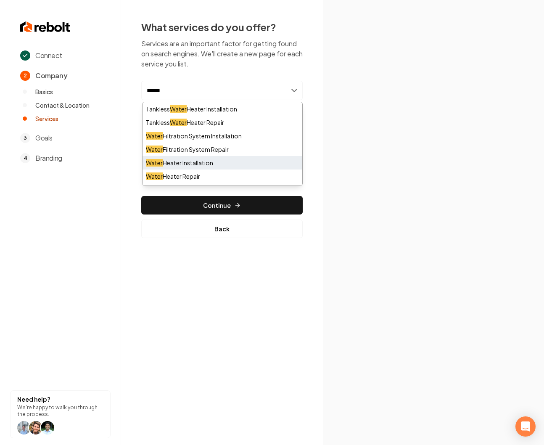
type input "*****"
click at [167, 163] on div "Water Heater Installation" at bounding box center [223, 162] width 160 height 13
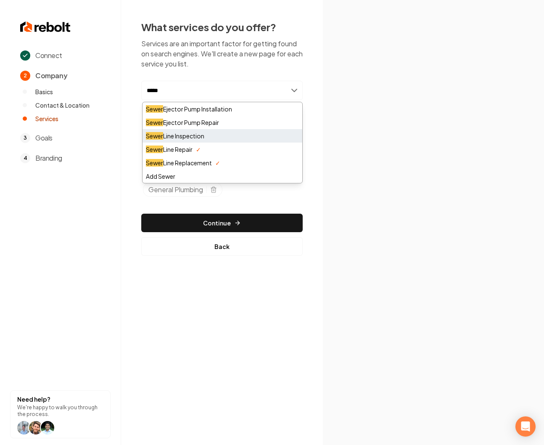
type input "*****"
click at [212, 138] on div "Sewer Line Inspection" at bounding box center [223, 135] width 160 height 13
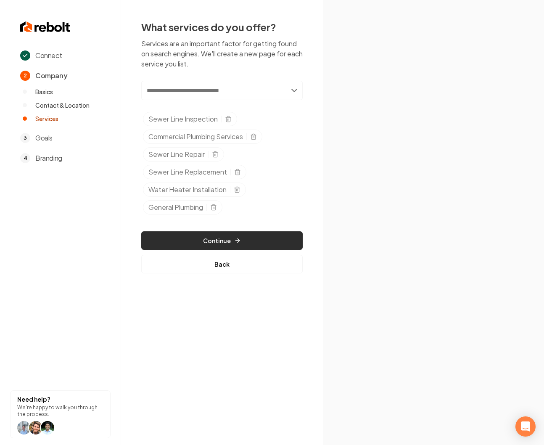
click at [222, 238] on button "Continue" at bounding box center [221, 240] width 161 height 19
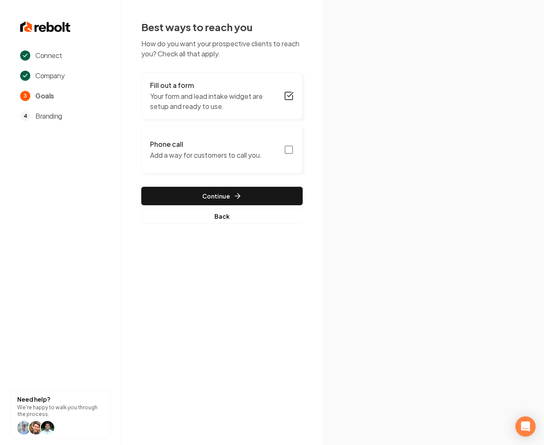
click at [218, 153] on p "Add a way for customers to call you." at bounding box center [206, 155] width 112 height 10
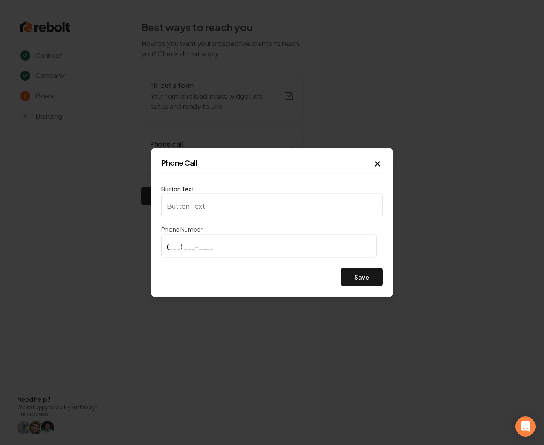
type input "Call us"
type input "[PHONE_NUMBER]"
click at [368, 273] on button "Save" at bounding box center [362, 277] width 42 height 19
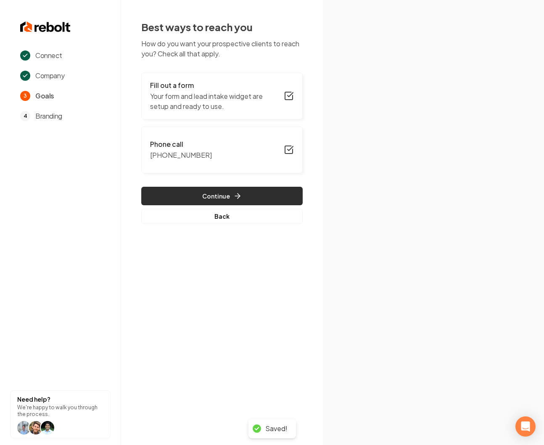
click at [217, 194] on button "Continue" at bounding box center [221, 196] width 161 height 19
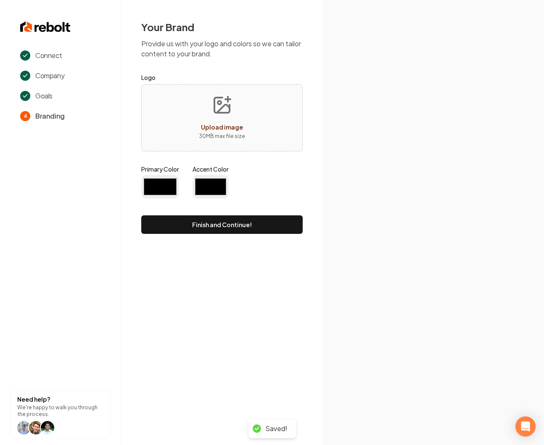
type input "#194d33"
type input "#70be00"
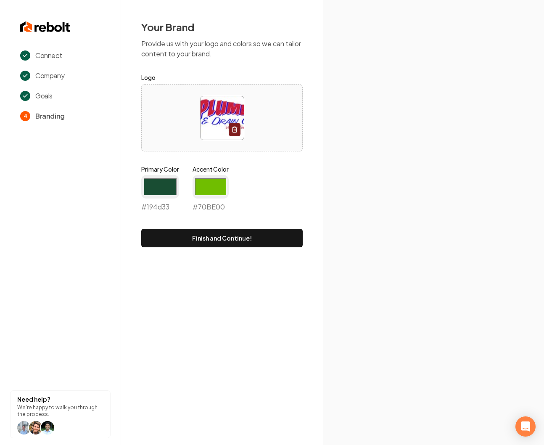
click at [155, 191] on input "#194d33" at bounding box center [160, 187] width 38 height 24
type input "#cd203c"
click at [208, 186] on input "#70be00" at bounding box center [211, 187] width 36 height 24
type input "#0020f3"
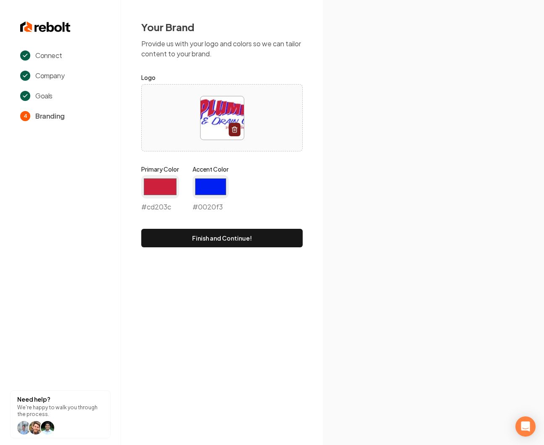
click at [272, 177] on div "Primary Color #cd203c #cd203c Accent Color #0020f3 #0020f3" at bounding box center [221, 190] width 161 height 50
click at [227, 236] on button "Finish and Continue!" at bounding box center [221, 238] width 161 height 19
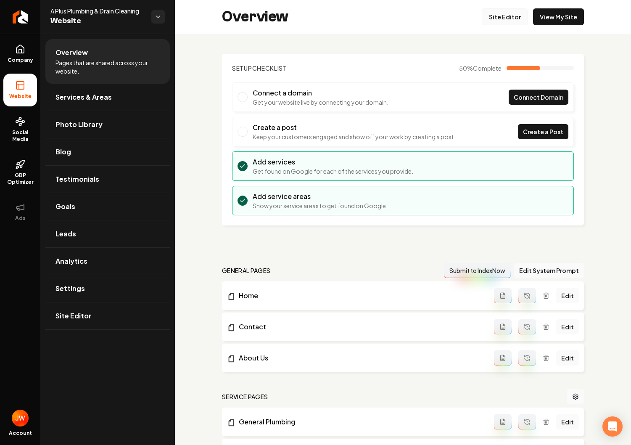
click at [507, 20] on link "Site Editor" at bounding box center [505, 16] width 46 height 17
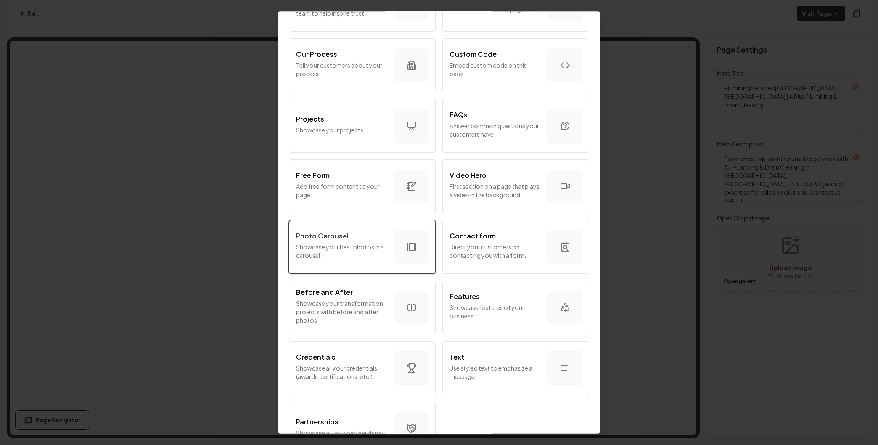
scroll to position [312, 0]
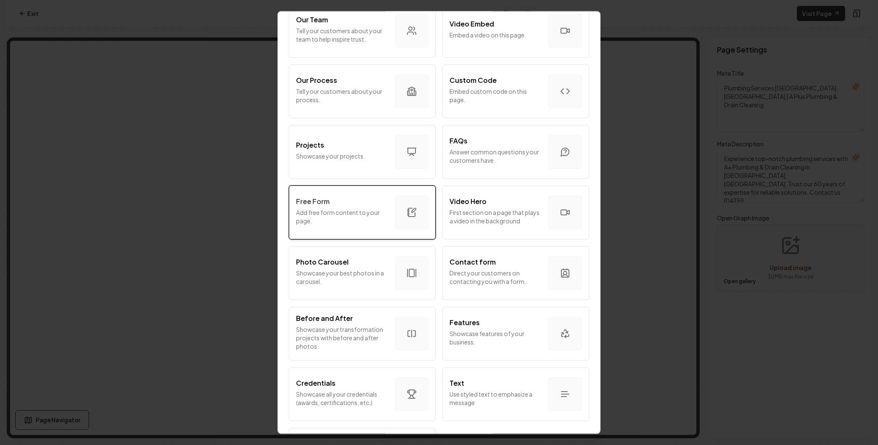
click at [335, 222] on p "Add free form content to your page." at bounding box center [342, 216] width 92 height 17
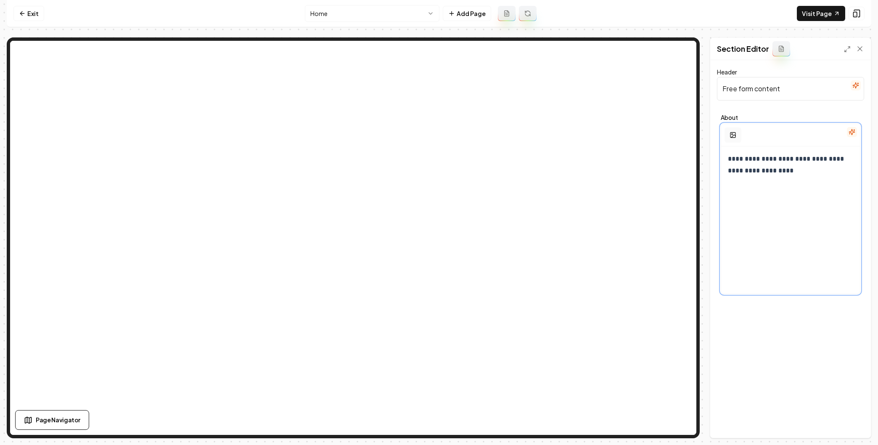
click at [726, 134] on circle "button" at bounding box center [732, 133] width 1 height 1
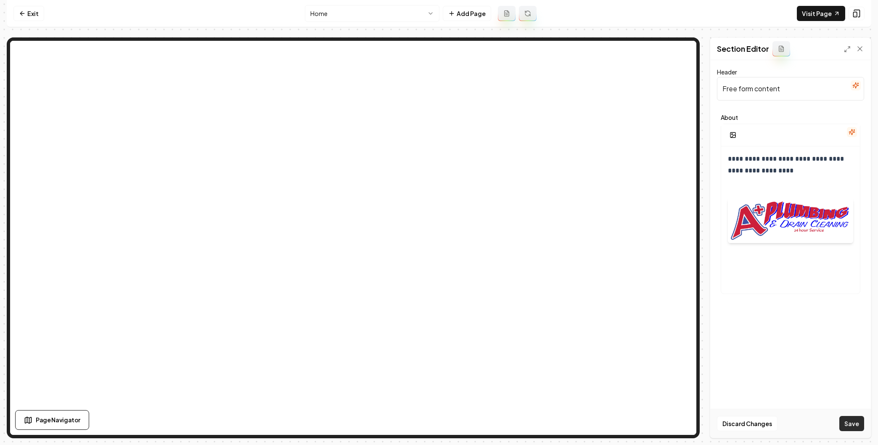
click at [726, 385] on button "Save" at bounding box center [851, 423] width 25 height 15
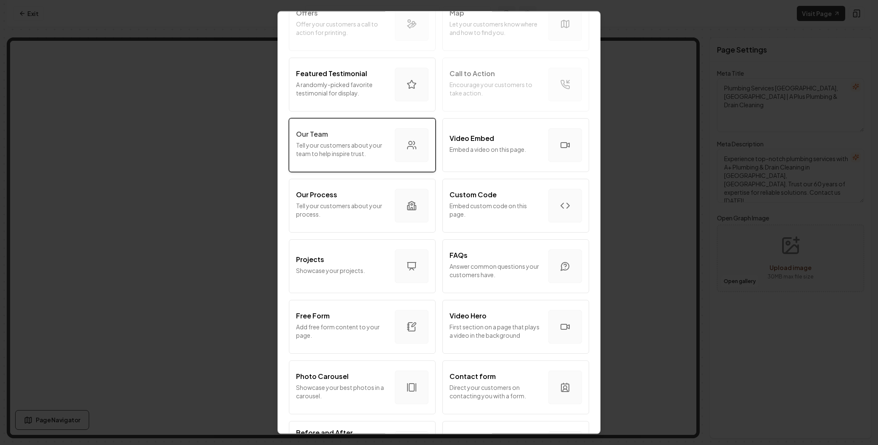
scroll to position [199, 0]
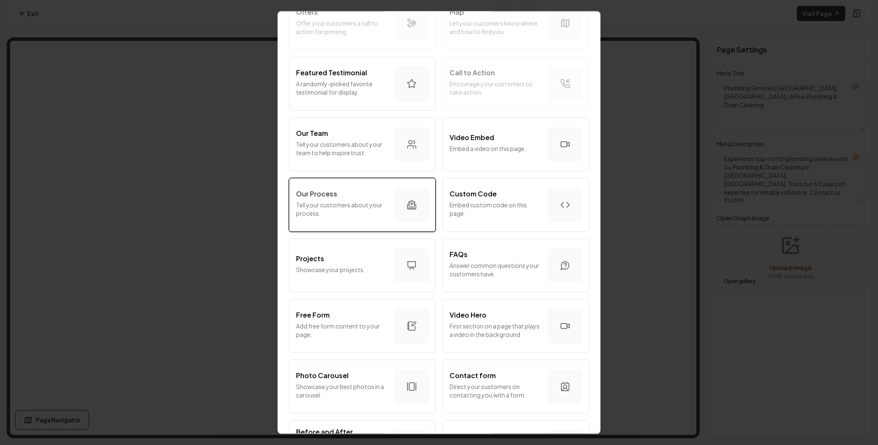
click at [329, 209] on p "Tell your customers about your process." at bounding box center [342, 209] width 92 height 17
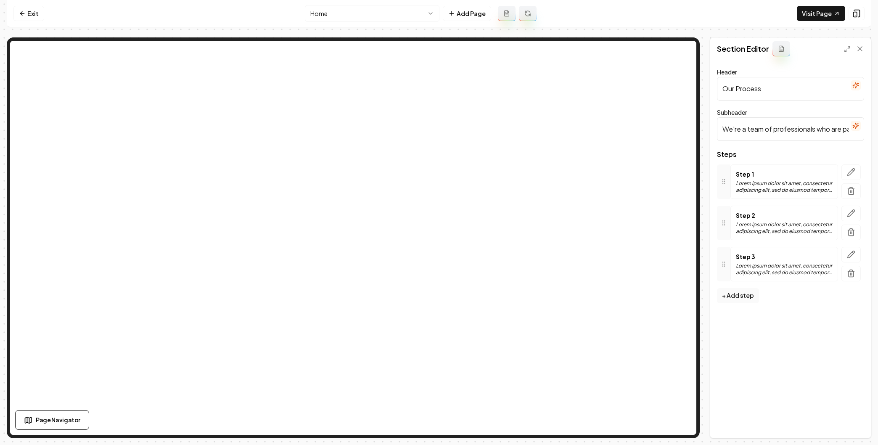
click at [726, 134] on input "We're a team of professionals who are passionate about what we do." at bounding box center [790, 129] width 147 height 24
type input "Why Choose Us"
click at [726, 182] on p "Lorem ipsum dolor sit amet, consectetur adipiscing elit, sed do eiusmod tempor …" at bounding box center [784, 186] width 97 height 13
click at [726, 172] on icon "button" at bounding box center [851, 172] width 8 height 8
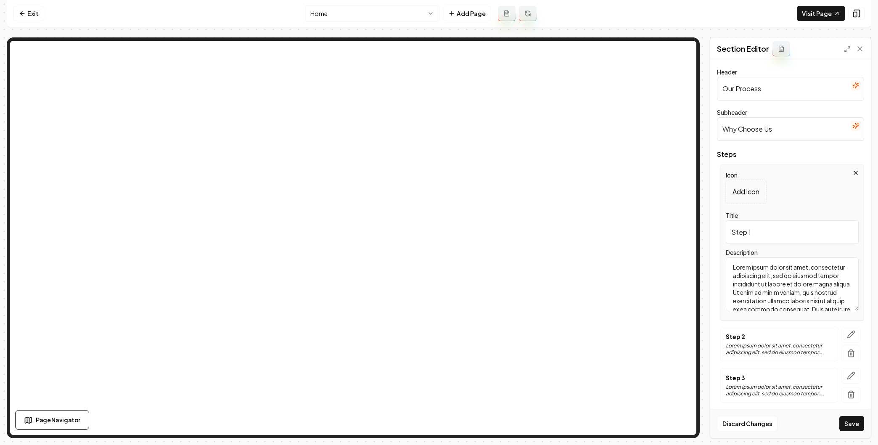
click at [726, 233] on input "Step 1" at bounding box center [792, 232] width 133 height 24
paste input "Licensed & Bonded"
type input "Licensed & Bonded"
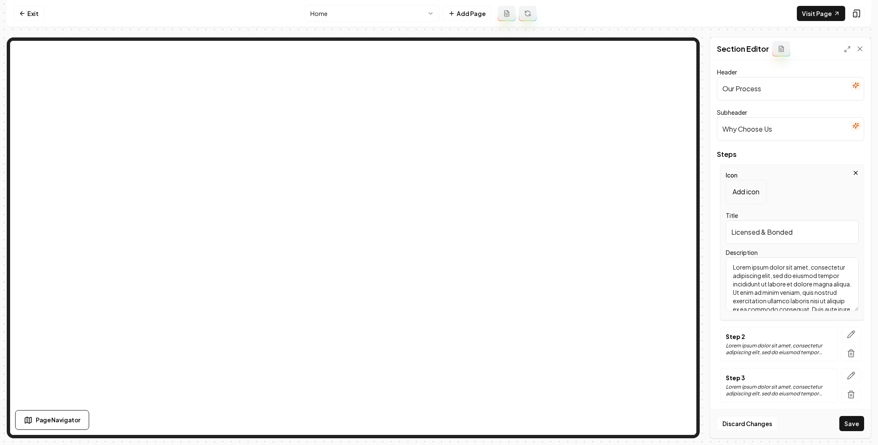
click at [726, 270] on textarea "Lorem ipsum dolor sit amet, consectetur adipiscing elit, sed do eiusmod tempor …" at bounding box center [792, 284] width 133 height 54
paste textarea "Fully licensed & bonded professionals ensuring compliance with all local regula…"
type textarea "Fully licensed & bonded professionals ensuring compliance with all local regula…"
click at [726, 188] on p "Add icon" at bounding box center [746, 192] width 27 height 10
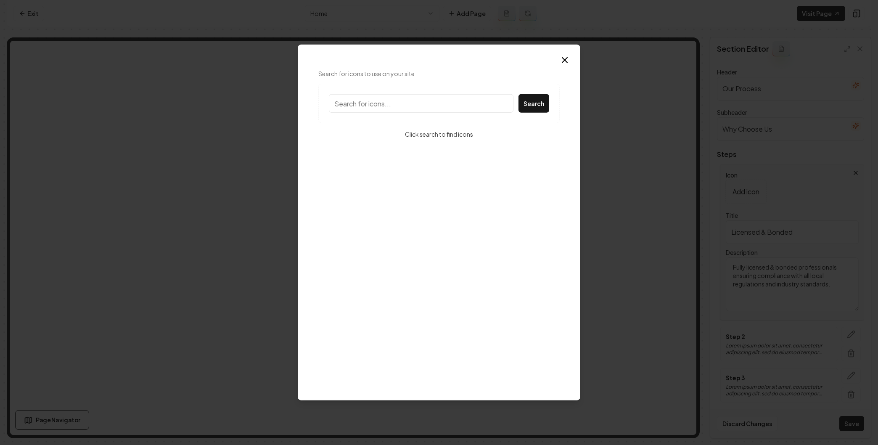
click at [430, 108] on input "Search for icons to use on your site" at bounding box center [421, 103] width 185 height 19
click at [414, 105] on input "Search for icons to use on your site" at bounding box center [421, 103] width 185 height 19
click at [537, 102] on button "Search" at bounding box center [533, 103] width 31 height 19
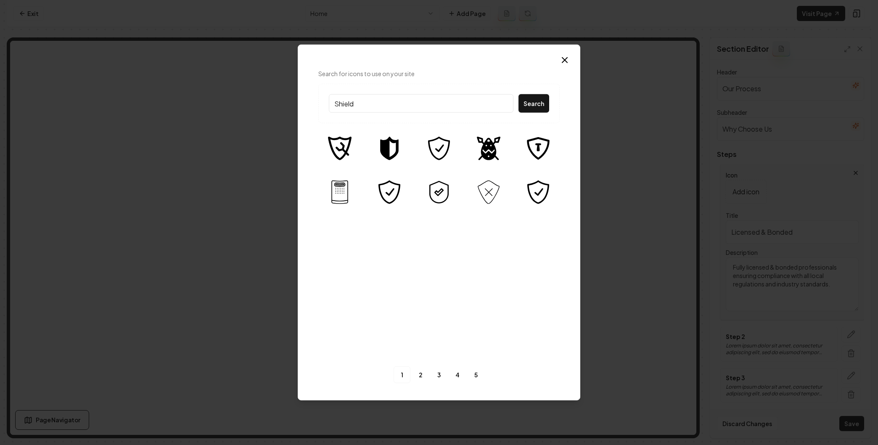
click at [364, 102] on input "Shield" at bounding box center [421, 103] width 185 height 19
click at [524, 103] on button "Search" at bounding box center [533, 103] width 31 height 19
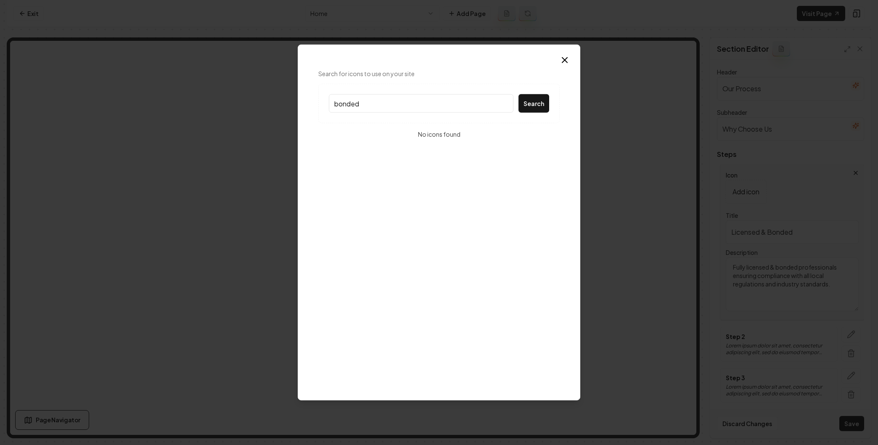
click at [386, 106] on input "bonded" at bounding box center [421, 103] width 185 height 19
click at [537, 105] on button "Search" at bounding box center [533, 103] width 31 height 19
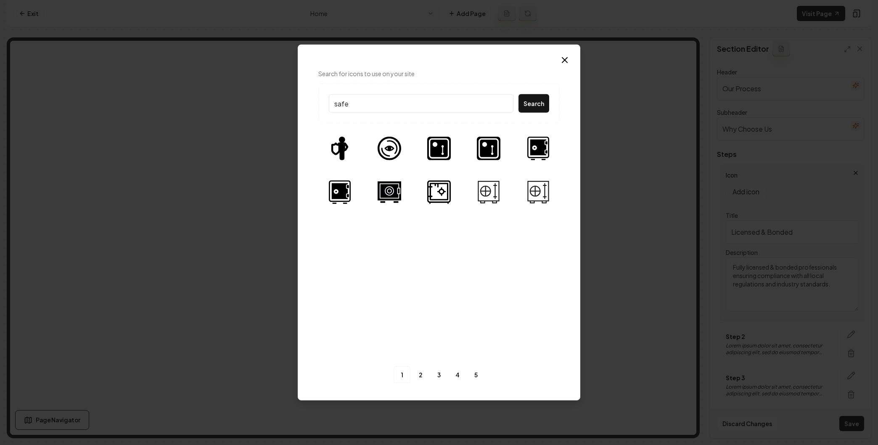
click at [383, 98] on input "safe" at bounding box center [421, 103] width 185 height 19
click at [540, 106] on button "Search" at bounding box center [533, 103] width 31 height 19
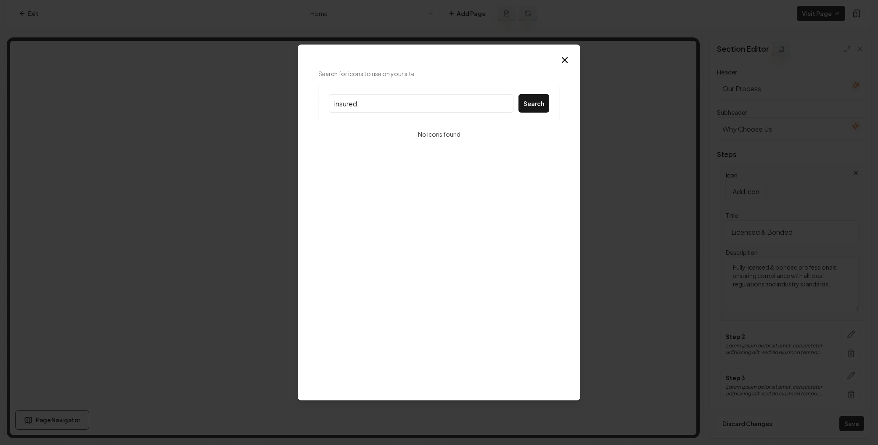
click at [394, 105] on input "insured" at bounding box center [421, 103] width 185 height 19
type input "badge"
click at [536, 103] on button "Search" at bounding box center [533, 103] width 31 height 19
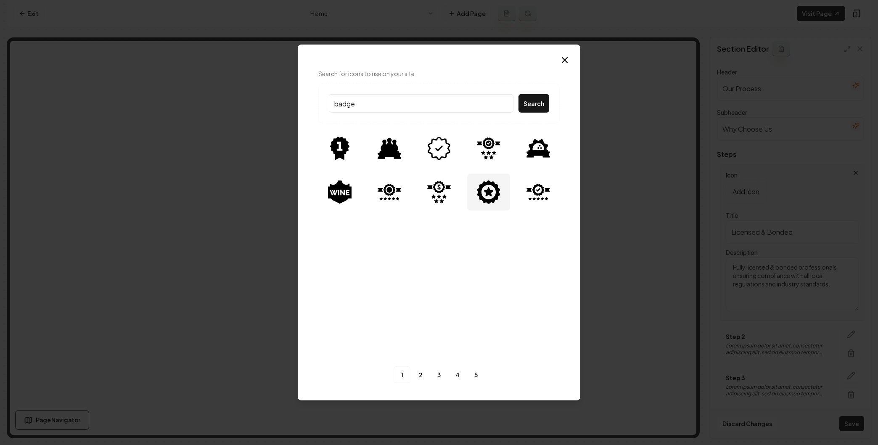
click at [485, 192] on img at bounding box center [489, 192] width 24 height 24
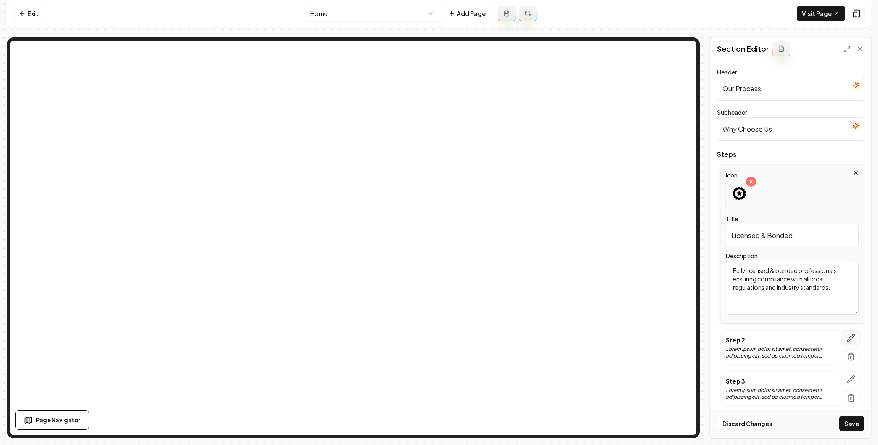
click at [726, 336] on icon "button" at bounding box center [851, 337] width 8 height 8
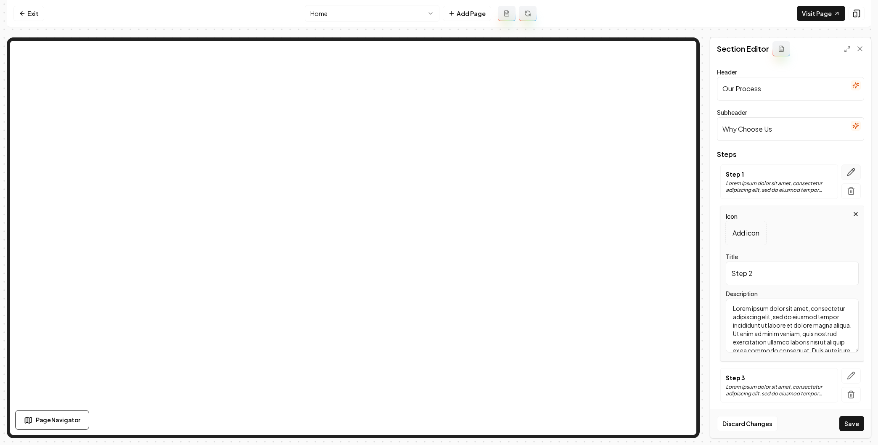
click at [726, 172] on icon "button" at bounding box center [851, 172] width 8 height 8
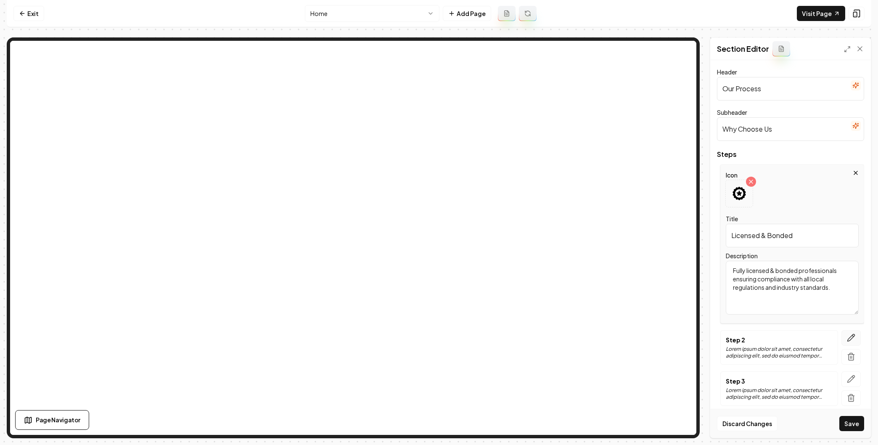
click at [726, 339] on icon "button" at bounding box center [851, 337] width 8 height 8
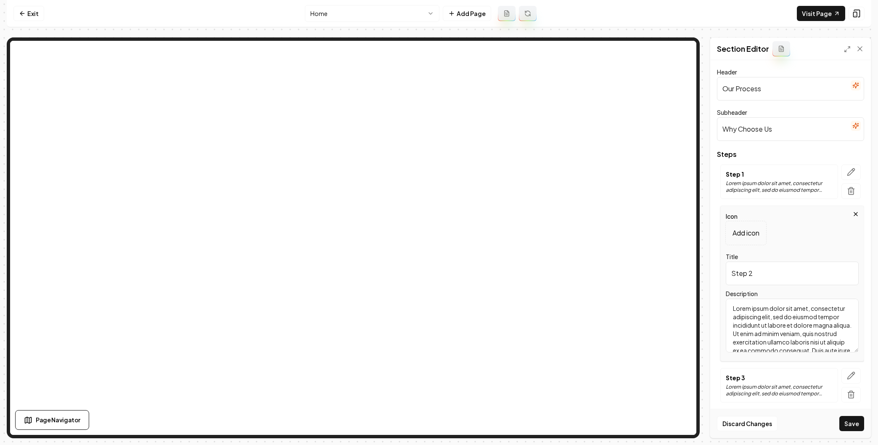
click at [726, 274] on input "Step 2" at bounding box center [792, 274] width 133 height 24
paste input "Insured"
type input "Insured"
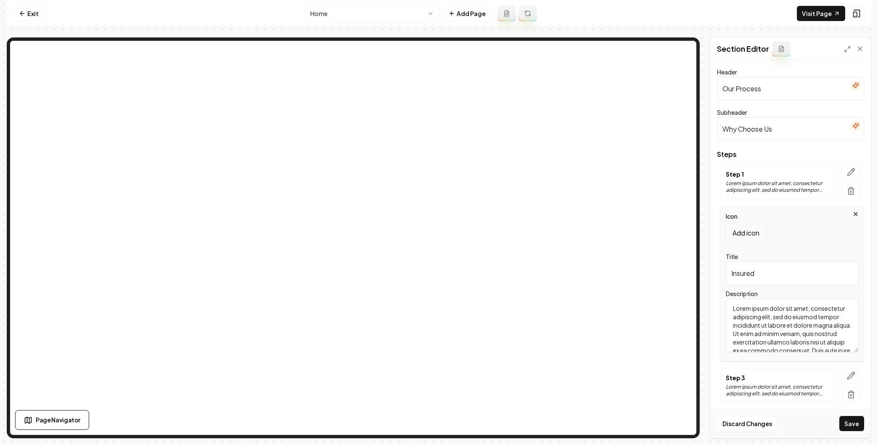
click at [726, 318] on textarea "Lorem ipsum dolor sit amet, consectetur adipiscing elit, sed do eiusmod tempor …" at bounding box center [792, 326] width 133 height 54
paste textarea "Comprehensive insurance coverage protecting both our team and your property dur…"
type textarea "Comprehensive insurance coverage protecting both our team and your property dur…"
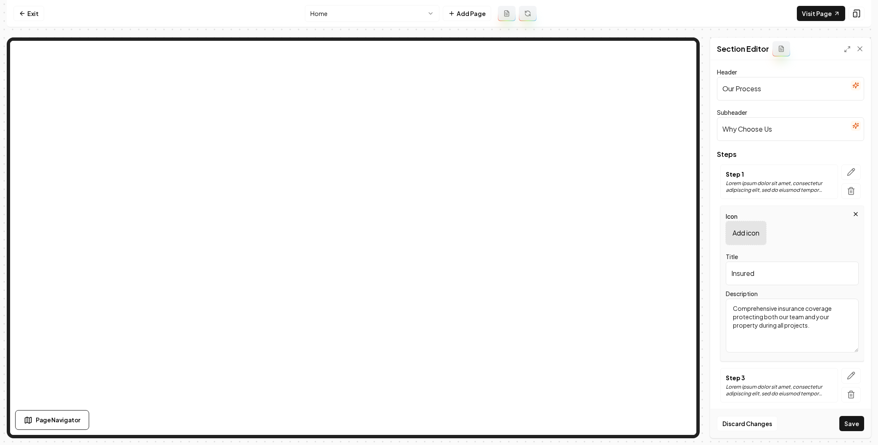
click at [726, 235] on p "Add icon" at bounding box center [746, 233] width 27 height 10
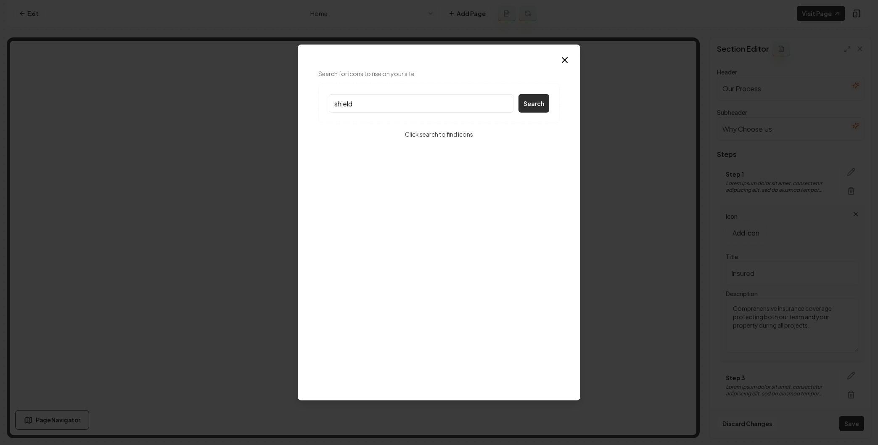
type input "shield"
click at [532, 105] on button "Search" at bounding box center [533, 103] width 31 height 19
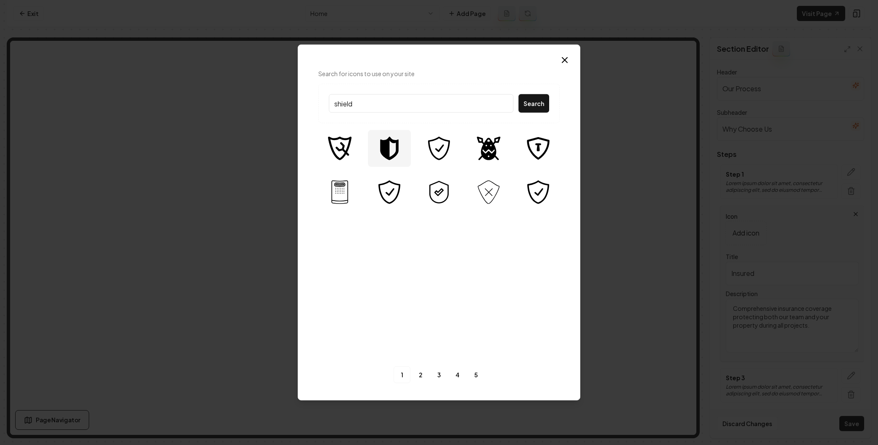
click at [391, 153] on img at bounding box center [390, 149] width 24 height 24
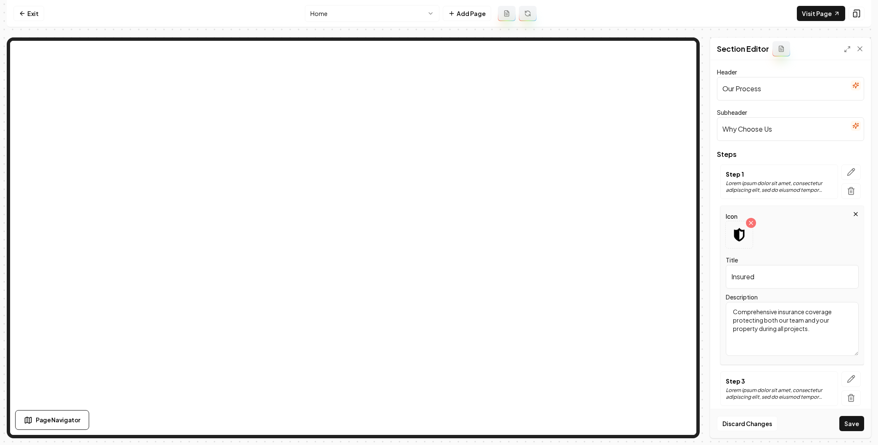
scroll to position [29, 0]
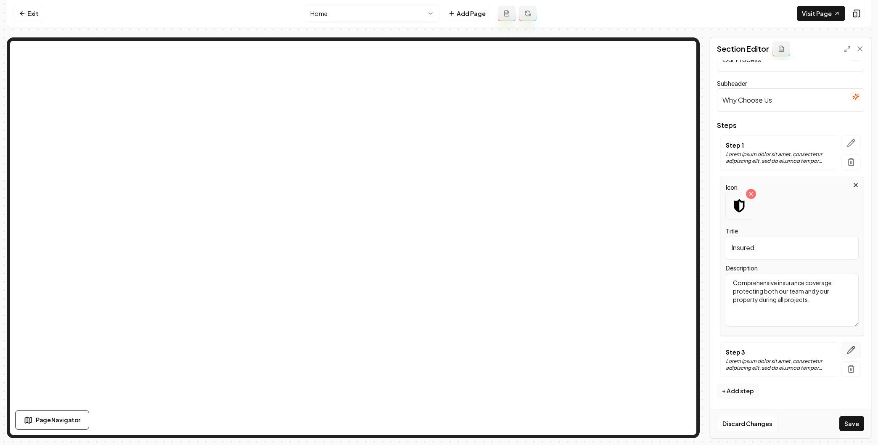
click at [726, 347] on icon "button" at bounding box center [851, 350] width 8 height 8
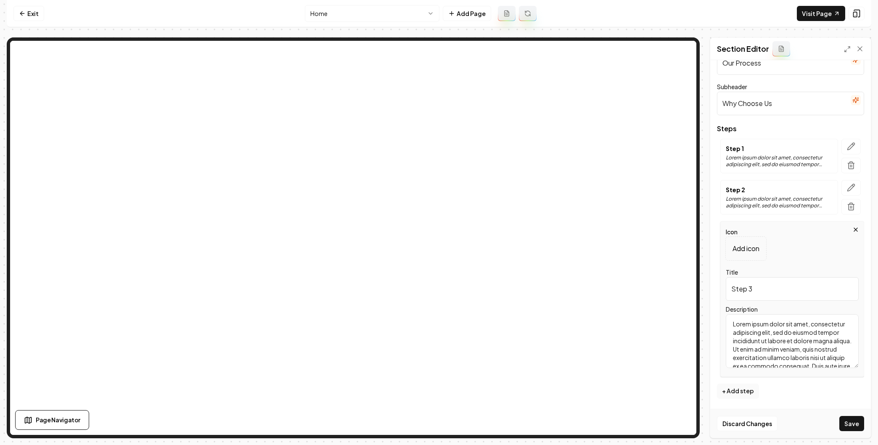
scroll to position [0, 0]
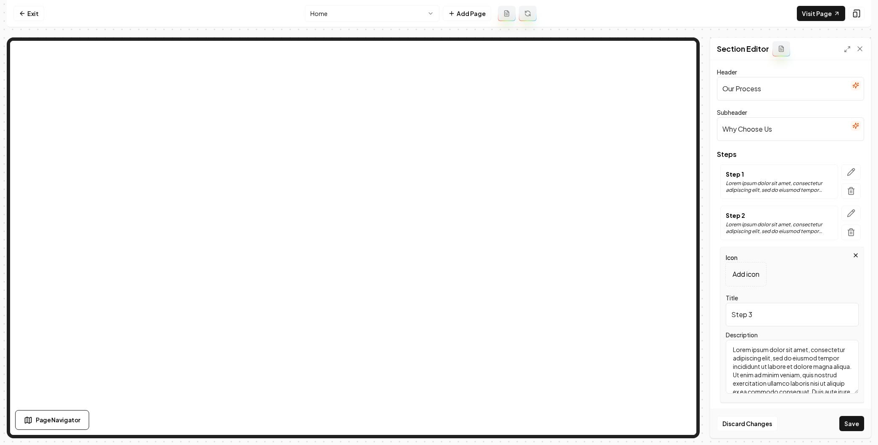
click at [726, 312] on input "Step 3" at bounding box center [792, 315] width 133 height 24
paste input "Family Owned"
type input "Family Owned"
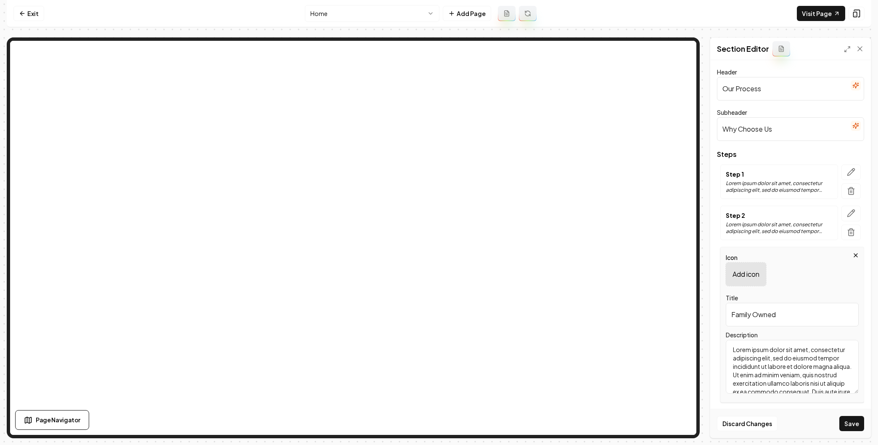
click at [726, 276] on p "Add icon" at bounding box center [746, 274] width 27 height 10
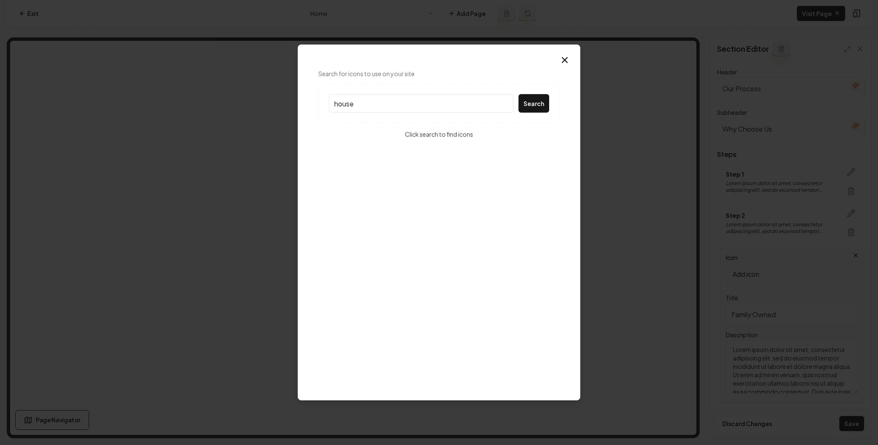
type input "house"
click at [529, 113] on div "house Search" at bounding box center [438, 104] width 241 height 40
click at [529, 108] on button "Search" at bounding box center [533, 103] width 31 height 19
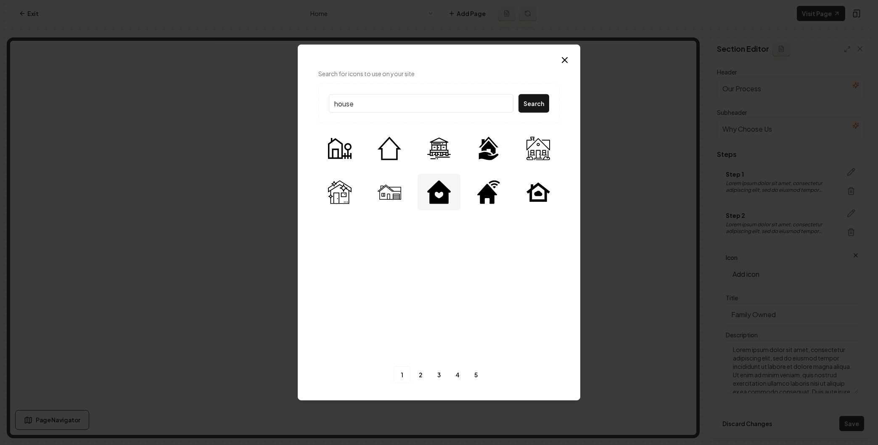
click at [437, 192] on img at bounding box center [439, 192] width 24 height 24
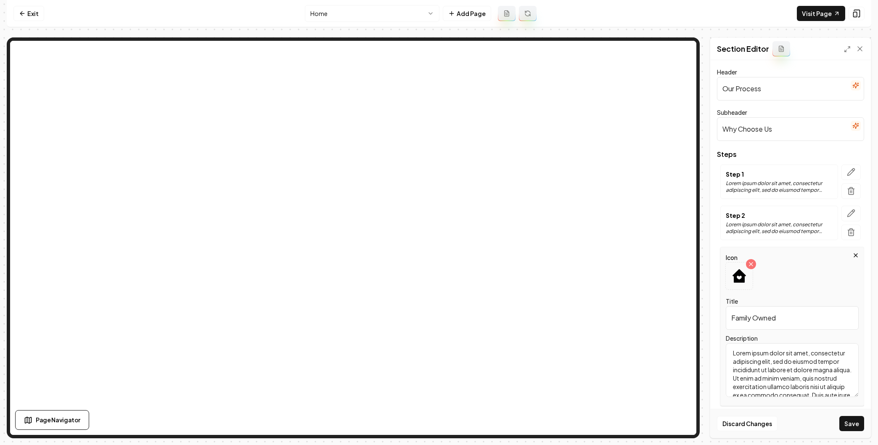
click at [726, 357] on textarea "Lorem ipsum dolor sit amet, consectetur adipiscing elit, sed do eiusmod tempor …" at bounding box center [792, 370] width 133 height 54
paste textarea "Generations of experience and personal care that only comes from family-owned b…"
type textarea "Generations of experience and personal care that only comes from family-owned b…"
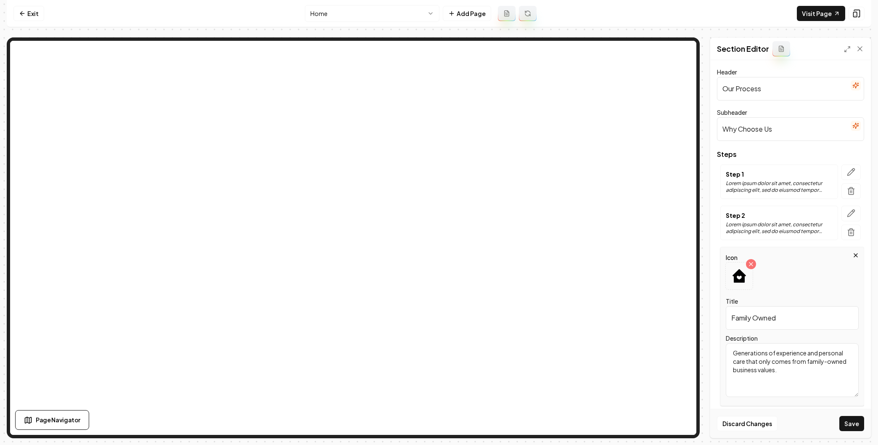
click at [726, 222] on p "Lorem ipsum dolor sit amet, consectetur adipiscing elit, sed do eiusmod tempor …" at bounding box center [779, 227] width 107 height 13
click at [726, 212] on icon "button" at bounding box center [851, 213] width 8 height 8
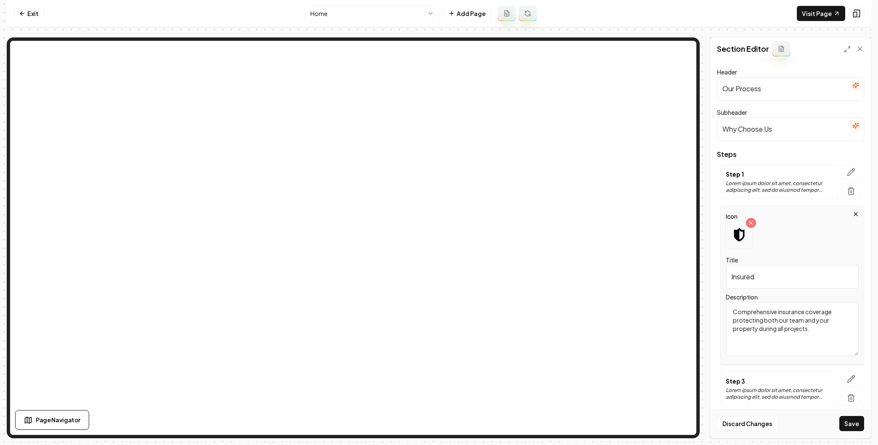
click at [726, 331] on textarea "Comprehensive insurance coverage protecting both our team and your property dur…" at bounding box center [792, 329] width 133 height 54
type textarea "Comprehensive insurance coverage protecting both our team and your property dur…"
click at [726, 171] on icon "button" at bounding box center [851, 172] width 8 height 8
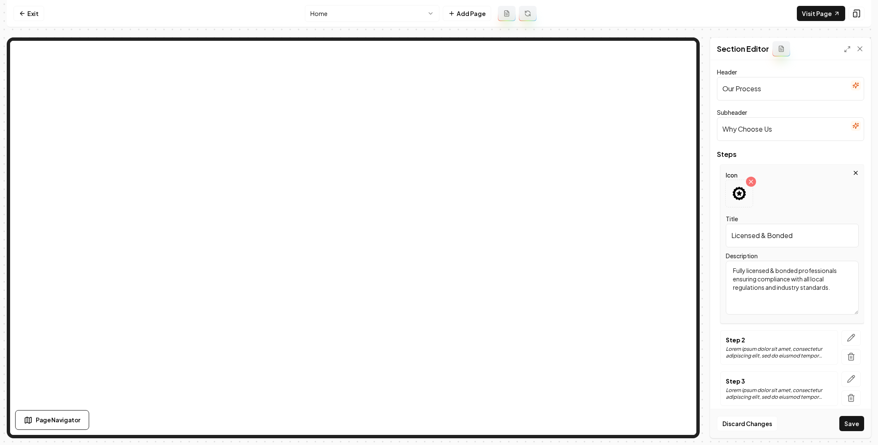
click at [726, 280] on textarea "Fully licensed & bonded professionals ensuring compliance with all local regula…" at bounding box center [792, 288] width 133 height 54
type textarea "Fully licensed & bonded professionals ensuring compliance with all local regula…"
click at [726, 385] on button "Save" at bounding box center [851, 423] width 25 height 15
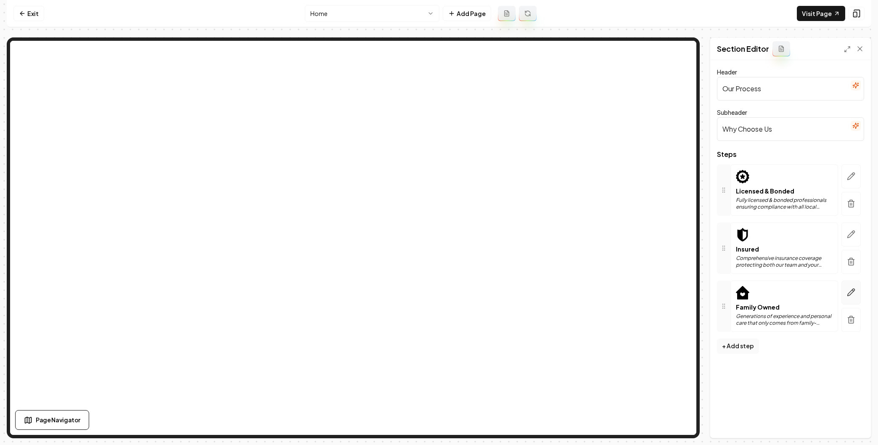
click at [726, 291] on icon "button" at bounding box center [851, 292] width 8 height 8
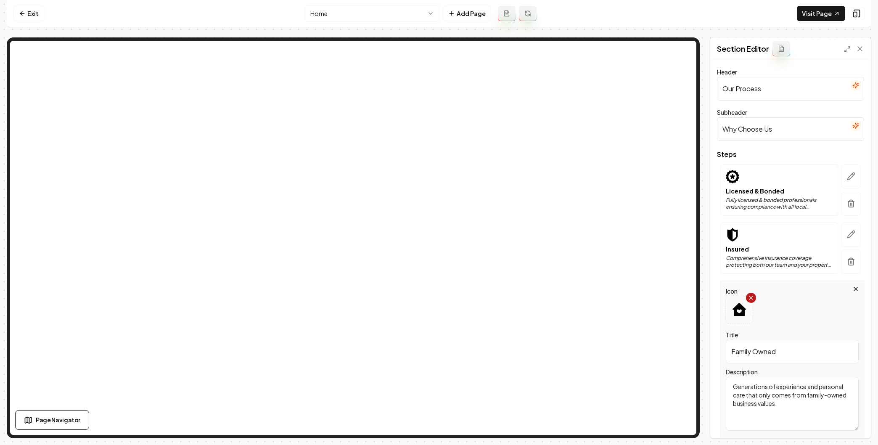
click at [726, 294] on div at bounding box center [751, 298] width 10 height 10
click at [726, 307] on p "Add icon" at bounding box center [746, 308] width 27 height 10
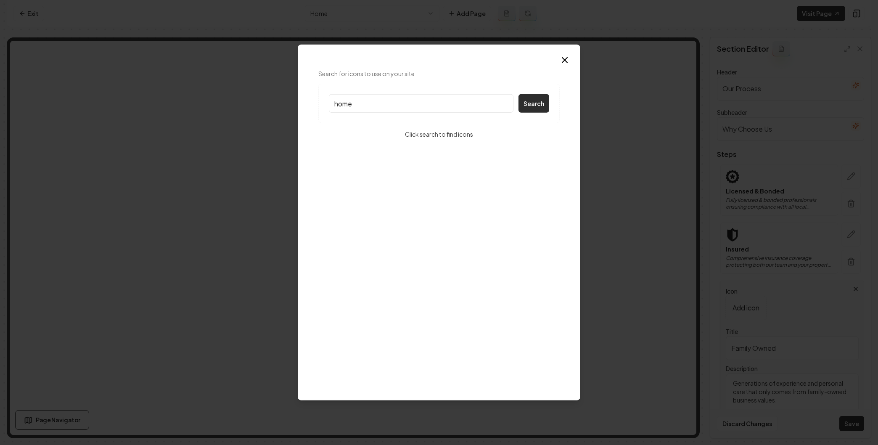
type input "home"
click at [526, 98] on button "Search" at bounding box center [533, 103] width 31 height 19
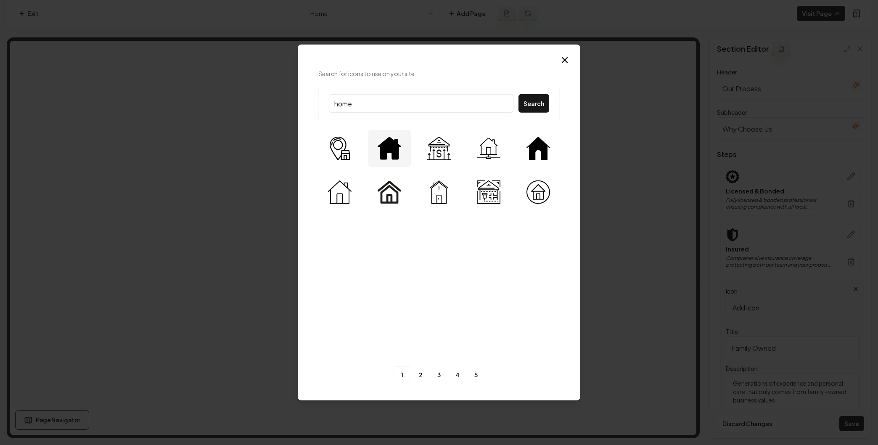
click at [391, 152] on img at bounding box center [390, 149] width 24 height 24
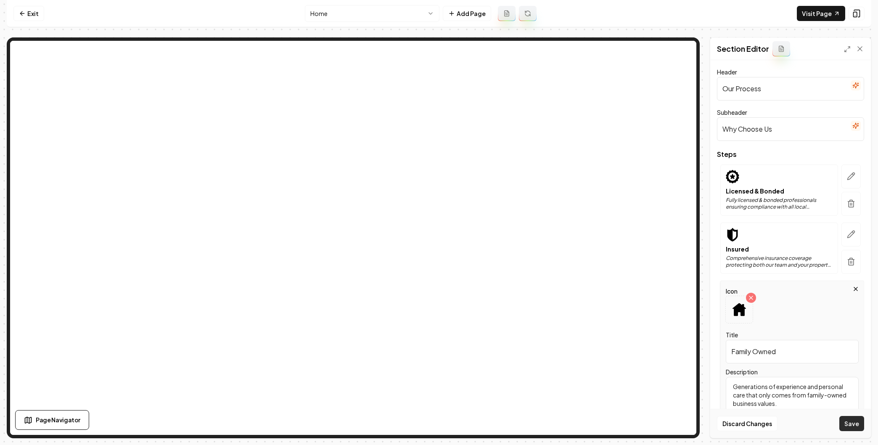
click at [726, 385] on button "Save" at bounding box center [851, 423] width 25 height 15
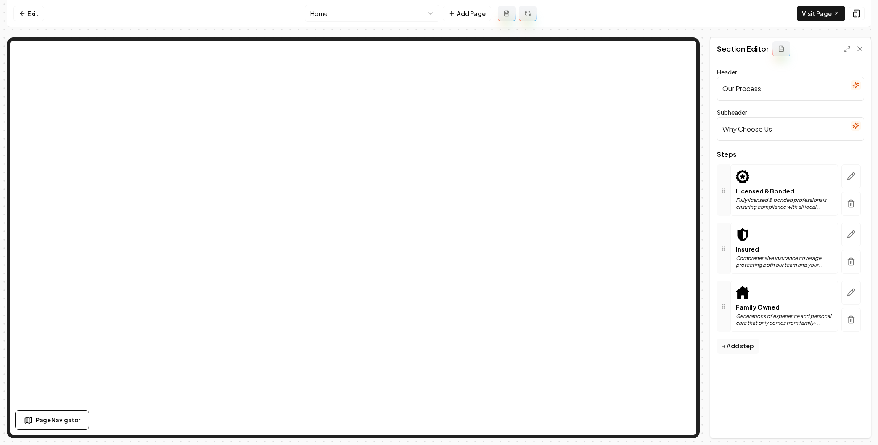
click at [726, 85] on input "Our Process" at bounding box center [790, 89] width 147 height 24
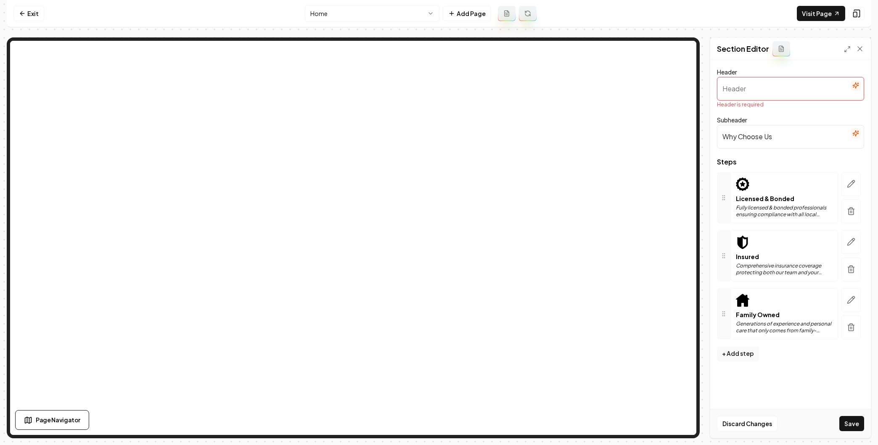
click at [726, 89] on input "Header" at bounding box center [790, 89] width 147 height 24
click at [726, 87] on icon "button" at bounding box center [855, 85] width 7 height 7
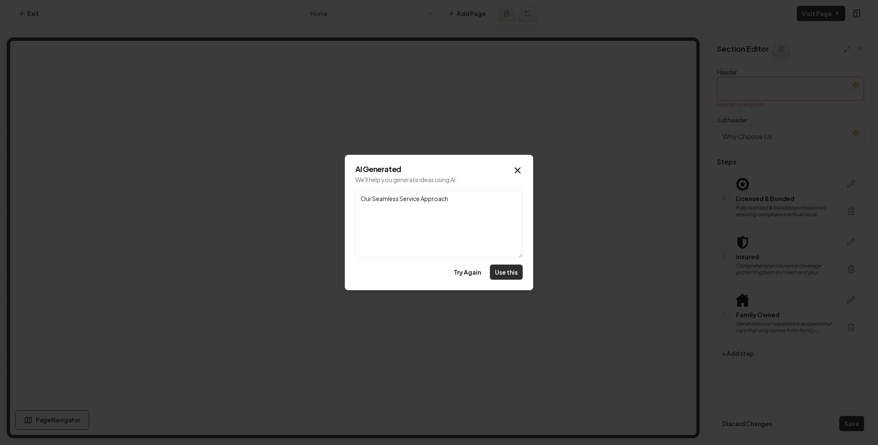
click at [505, 271] on button "Use this" at bounding box center [506, 271] width 33 height 15
type input "Our Seamless Service Approach"
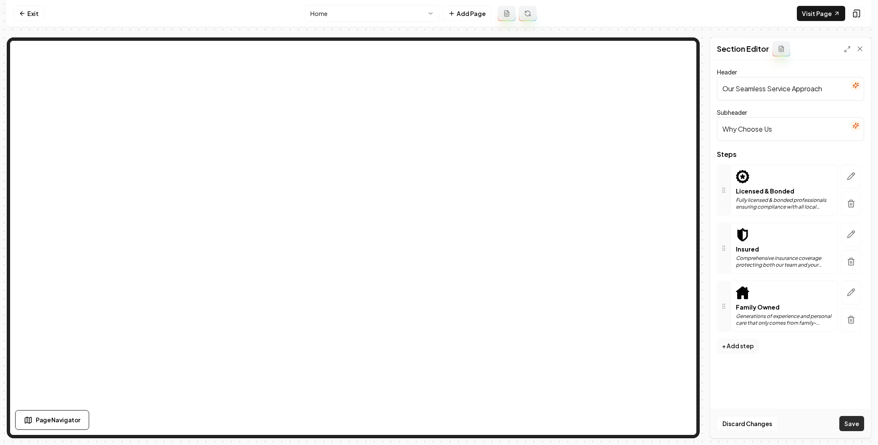
click at [726, 385] on button "Save" at bounding box center [851, 423] width 25 height 15
click at [726, 124] on icon "button" at bounding box center [855, 125] width 7 height 7
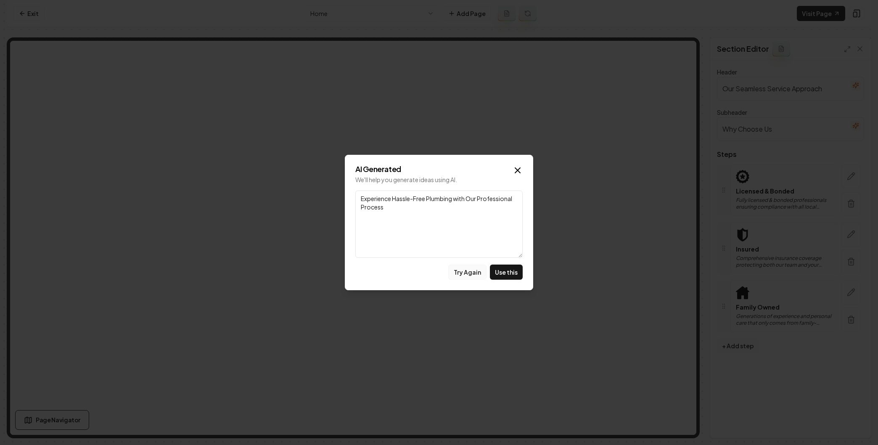
click at [472, 274] on button "Try Again" at bounding box center [467, 271] width 38 height 15
click at [516, 169] on icon "button" at bounding box center [518, 170] width 10 height 10
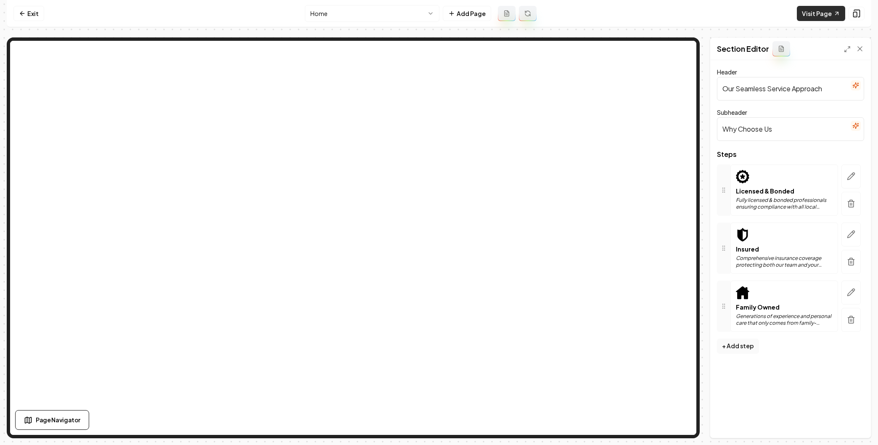
click at [726, 12] on link "Visit Page" at bounding box center [821, 13] width 48 height 15
